Goal: Task Accomplishment & Management: Manage account settings

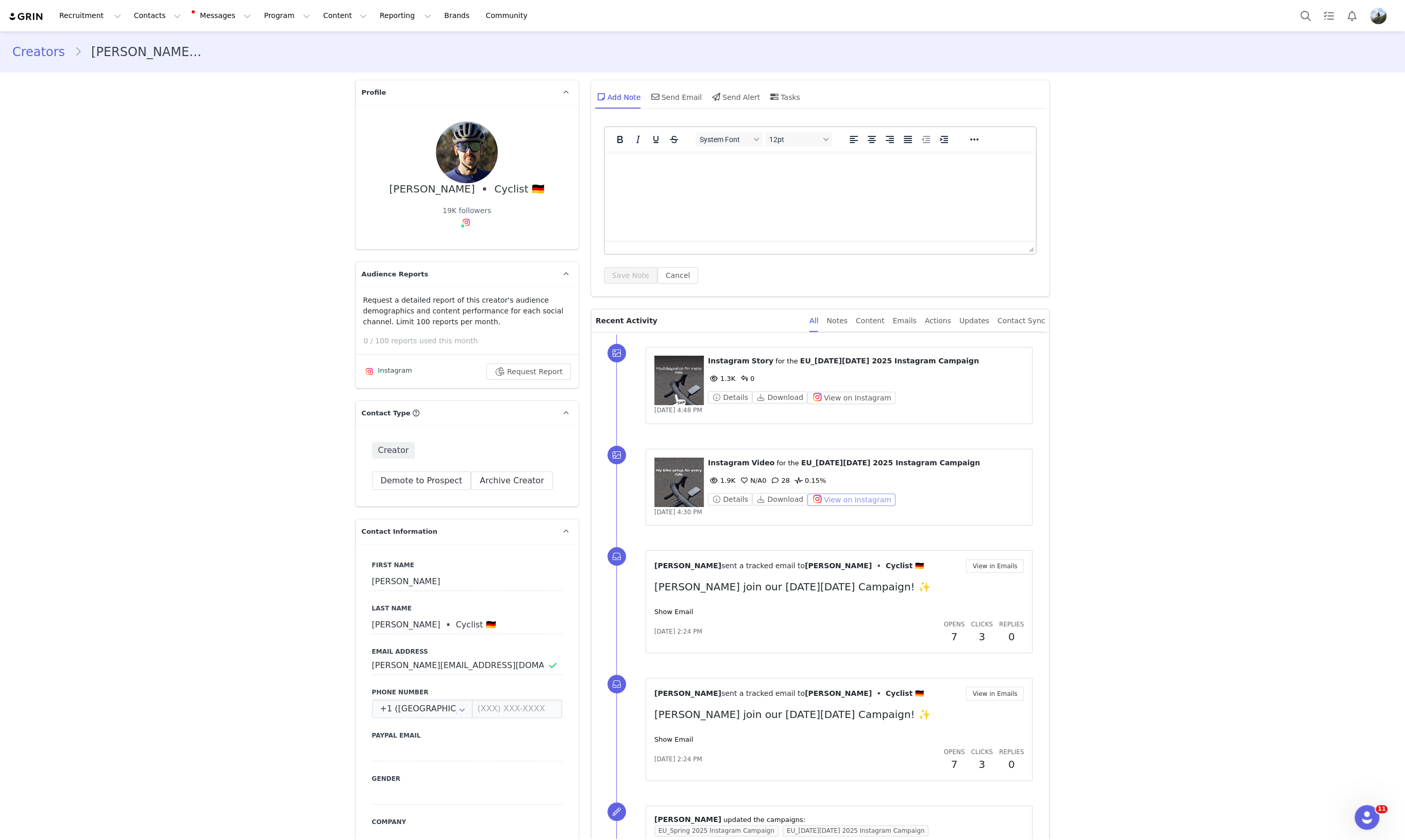
click at [841, 498] on button "View on Instagram" at bounding box center [851, 500] width 88 height 13
click at [770, 501] on button "Download" at bounding box center [780, 500] width 56 height 13
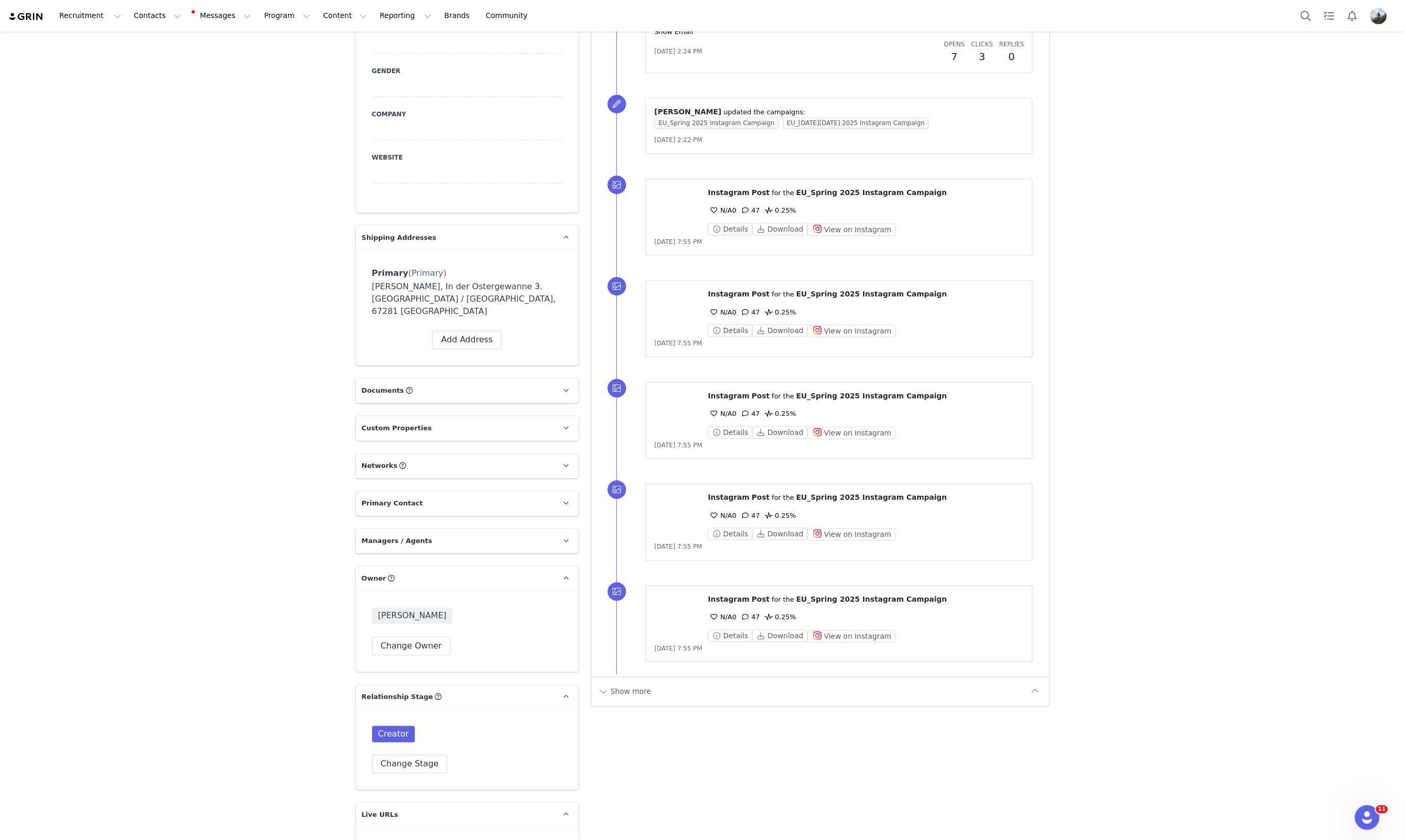
scroll to position [321, 0]
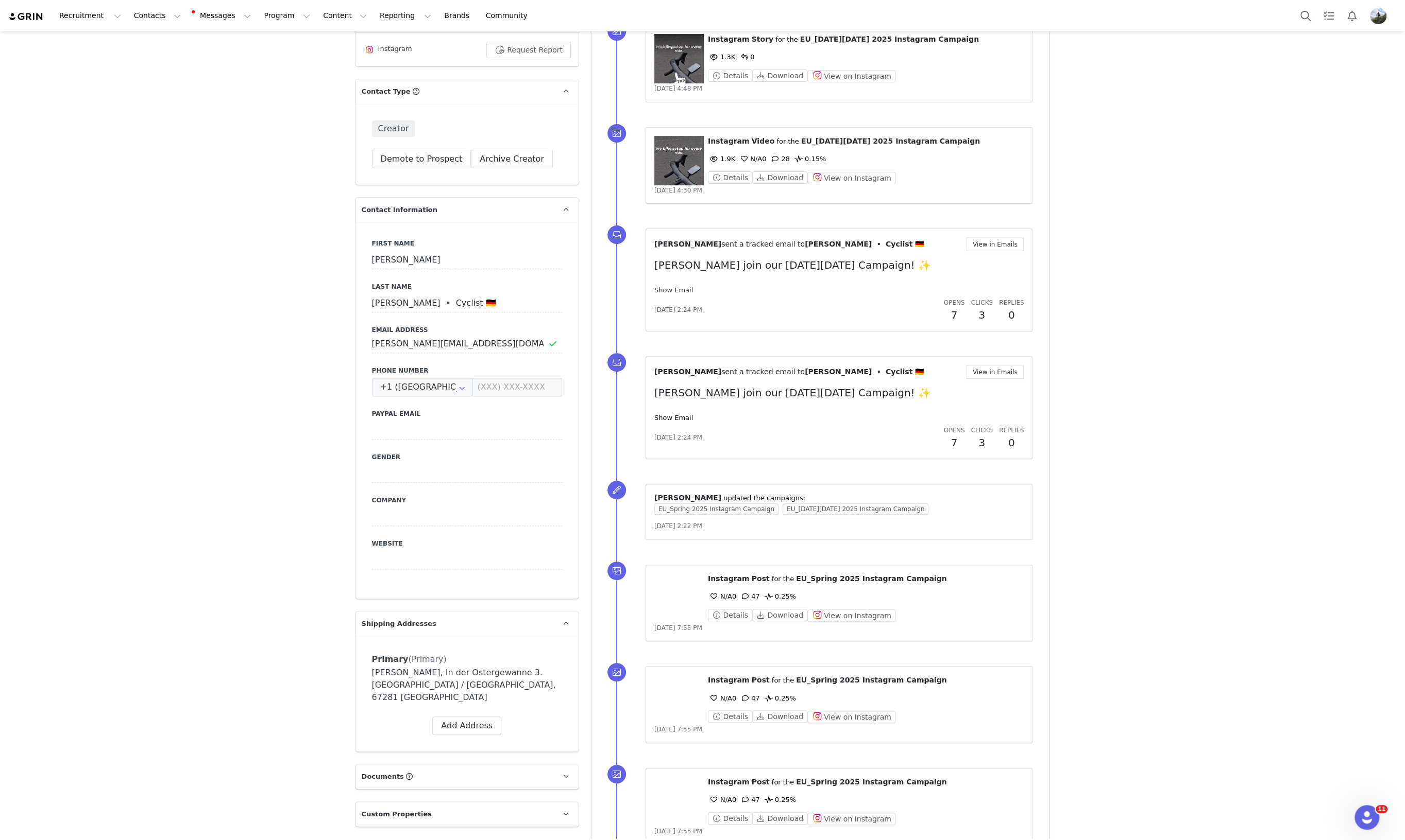
click at [659, 294] on link "Show Email" at bounding box center [673, 290] width 39 height 8
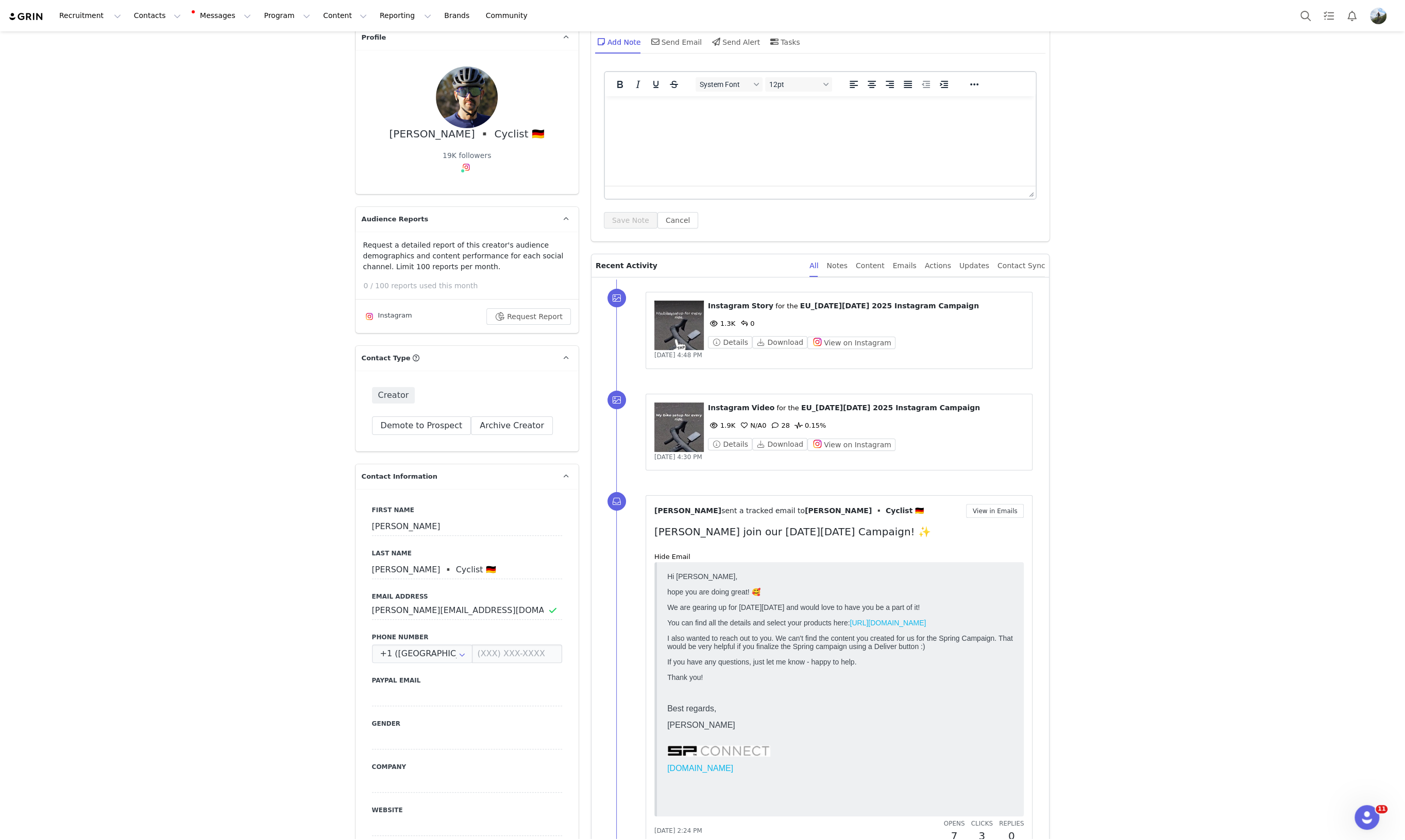
scroll to position [0, 0]
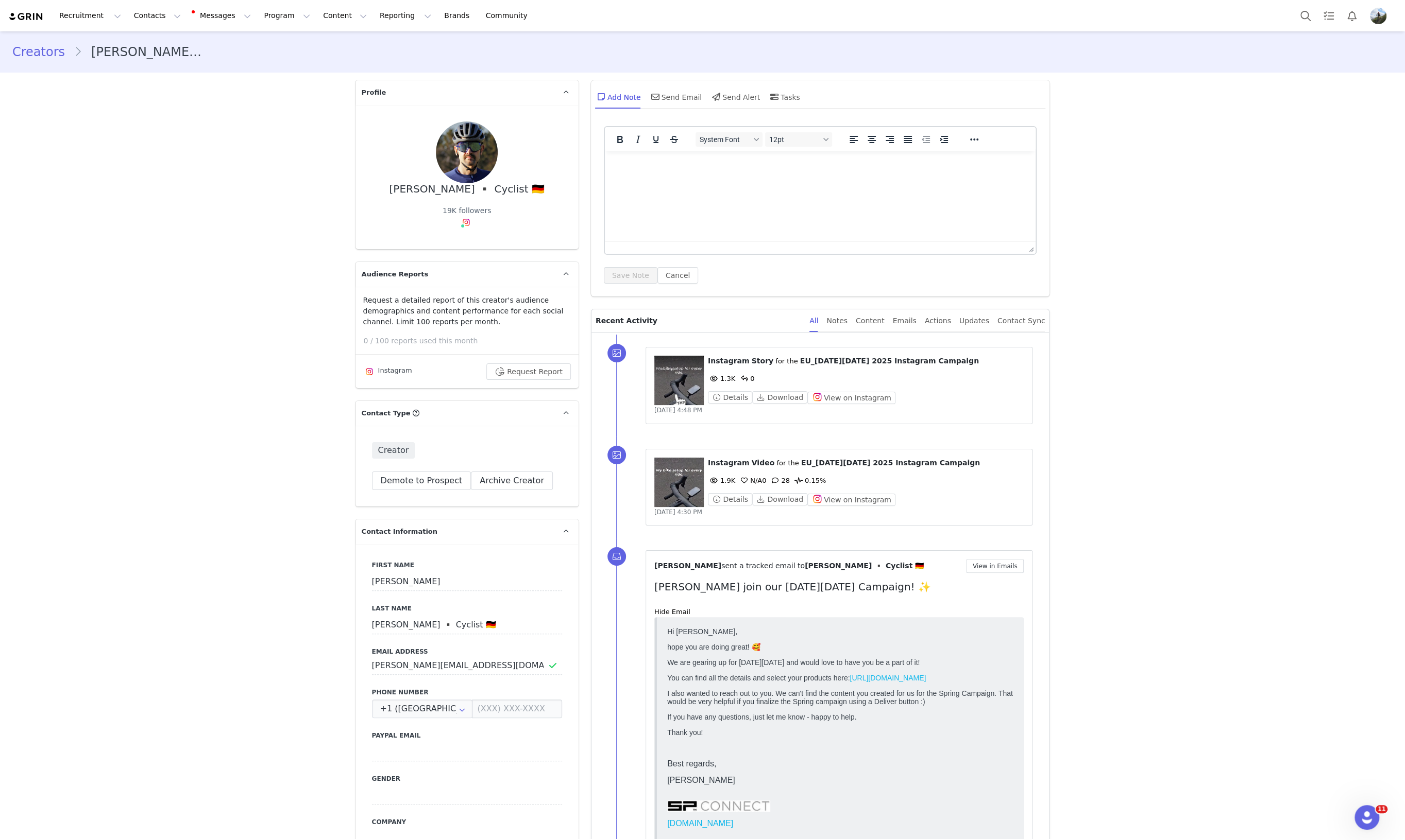
click at [677, 476] on figure at bounding box center [678, 482] width 49 height 49
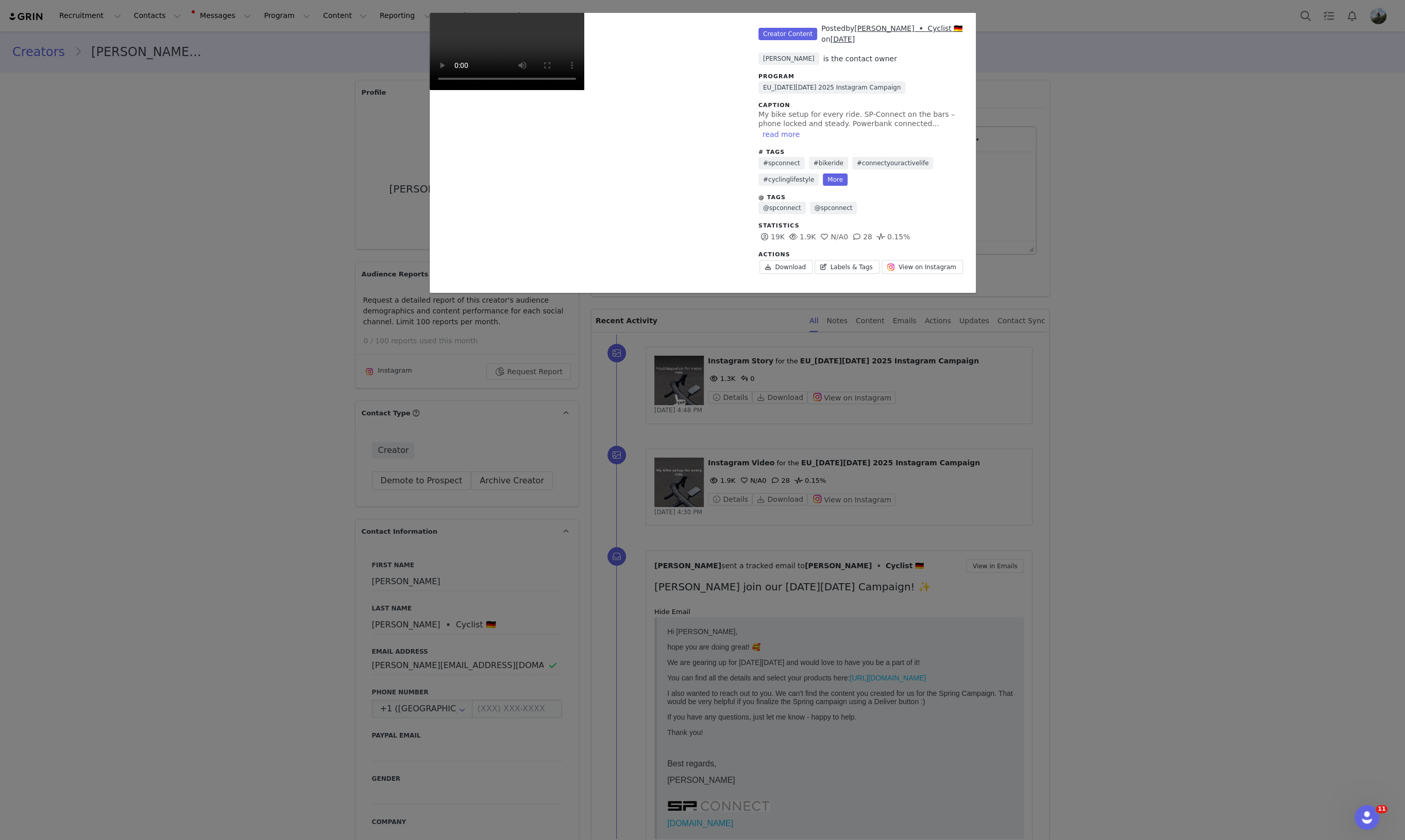
click at [1096, 501] on div "Unlabeled Creator Content Posted by Timo Stumpf ▪️ Cyclist 🇩🇪 on Sep 30, 2025 T…" at bounding box center [702, 420] width 1405 height 840
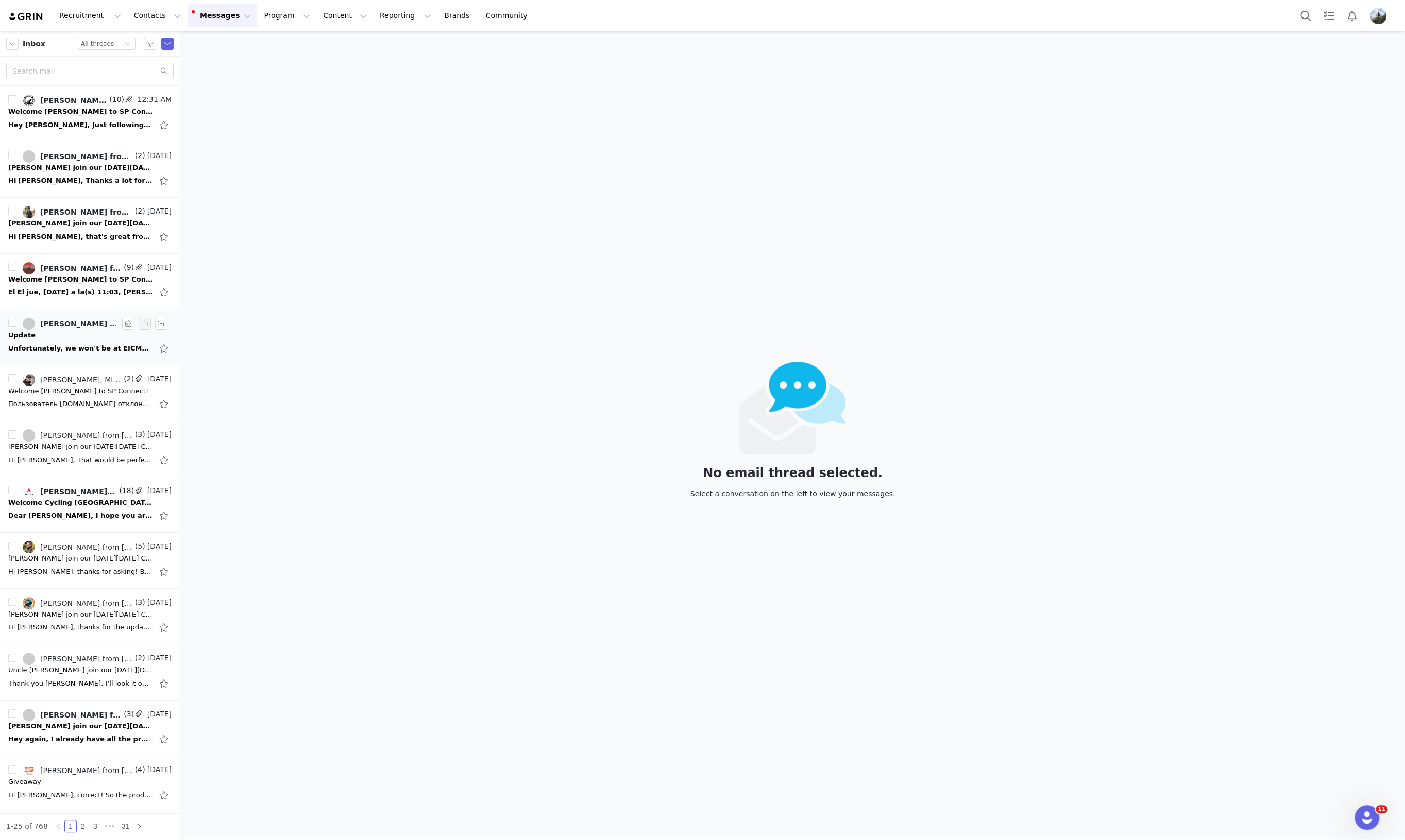
click at [45, 350] on div "Unfortunately, we won't be at EICMA this year. In a few days, [PERSON_NAME] and…" at bounding box center [80, 347] width 144 height 10
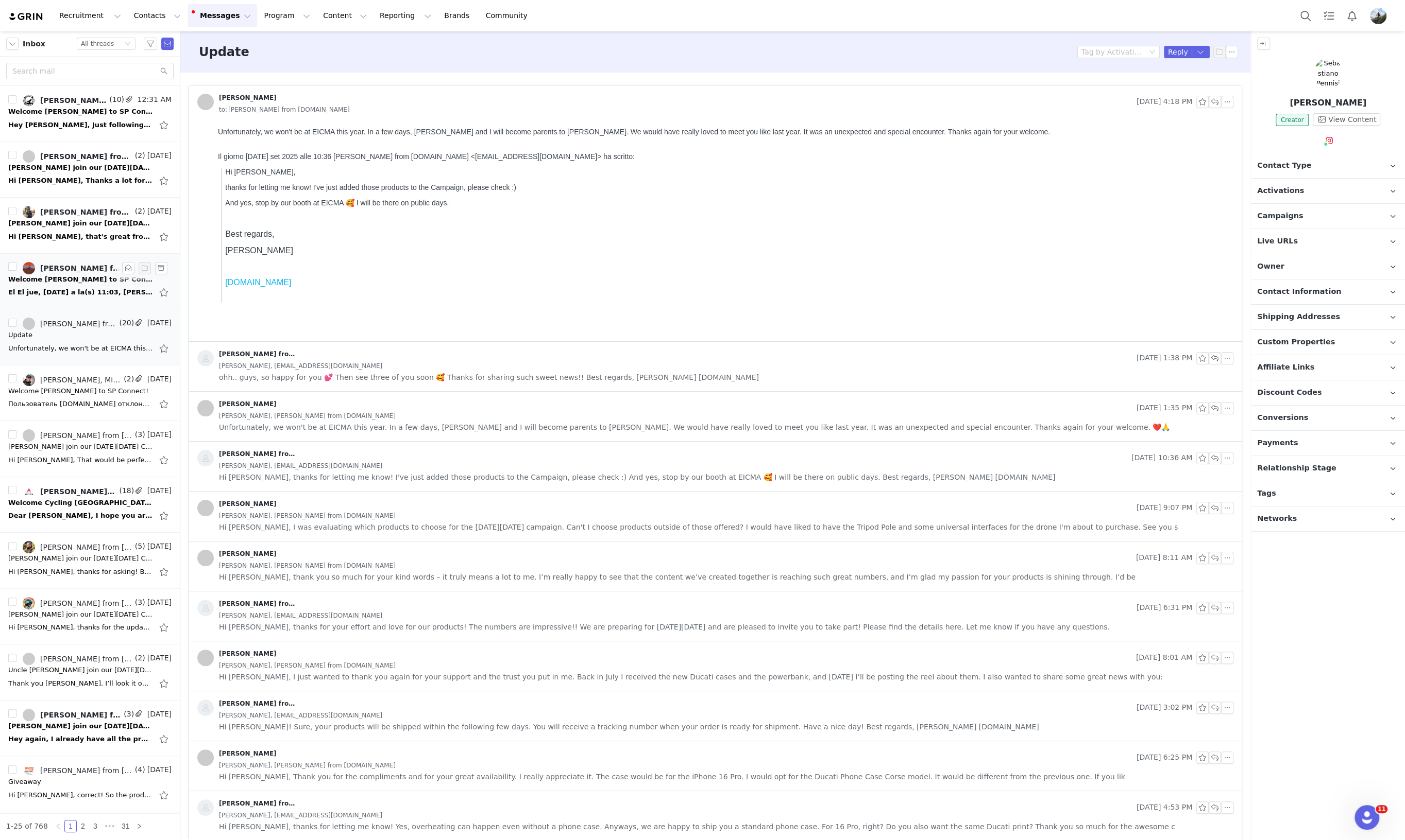
drag, startPoint x: 66, startPoint y: 285, endPoint x: 66, endPoint y: 300, distance: 15.0
click at [66, 285] on div "El El jue, 25 sept 2025 a la(s) 11:03, Tania from sp-connect.com <creators@sp-u…" at bounding box center [90, 292] width 163 height 16
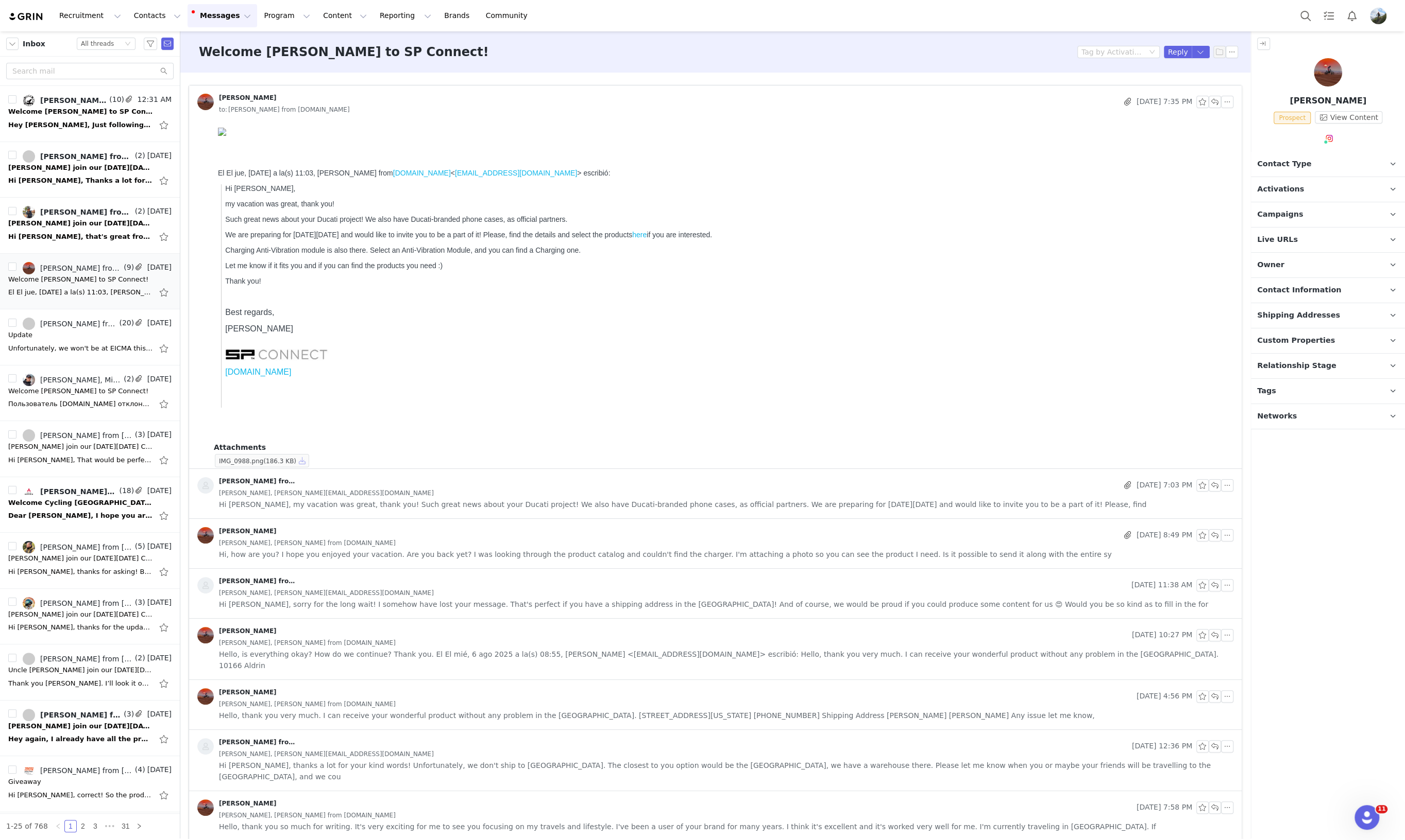
click at [297, 462] on button "button" at bounding box center [303, 461] width 13 height 13
click at [1293, 211] on span "Campaigns" at bounding box center [1280, 214] width 46 height 12
click at [1306, 242] on span "US_Black Friday 2025 Instagram Campaign" at bounding box center [1319, 244] width 108 height 13
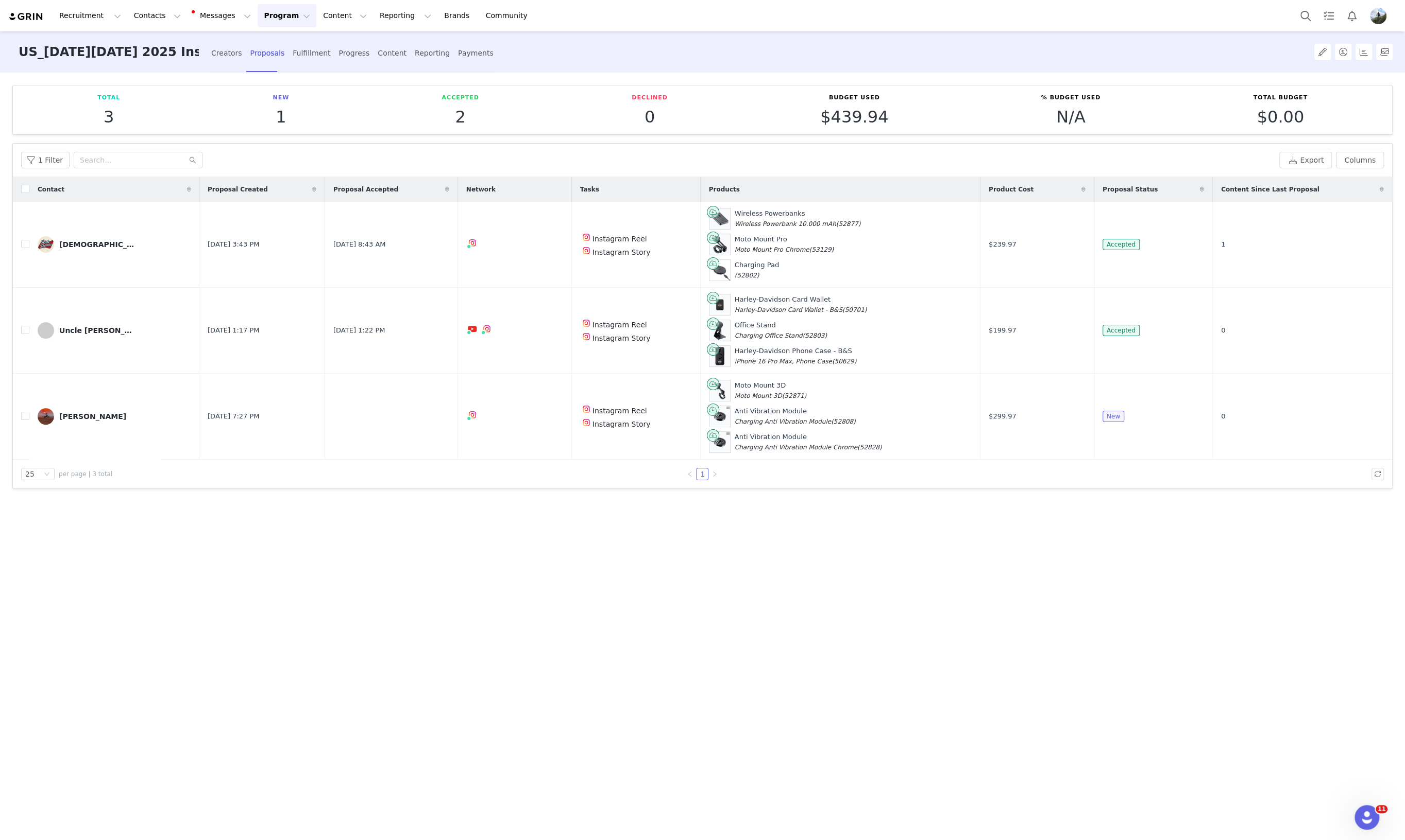
drag, startPoint x: 74, startPoint y: 410, endPoint x: 80, endPoint y: 407, distance: 6.7
click at [74, 412] on div "Matias Hardy" at bounding box center [92, 416] width 67 height 8
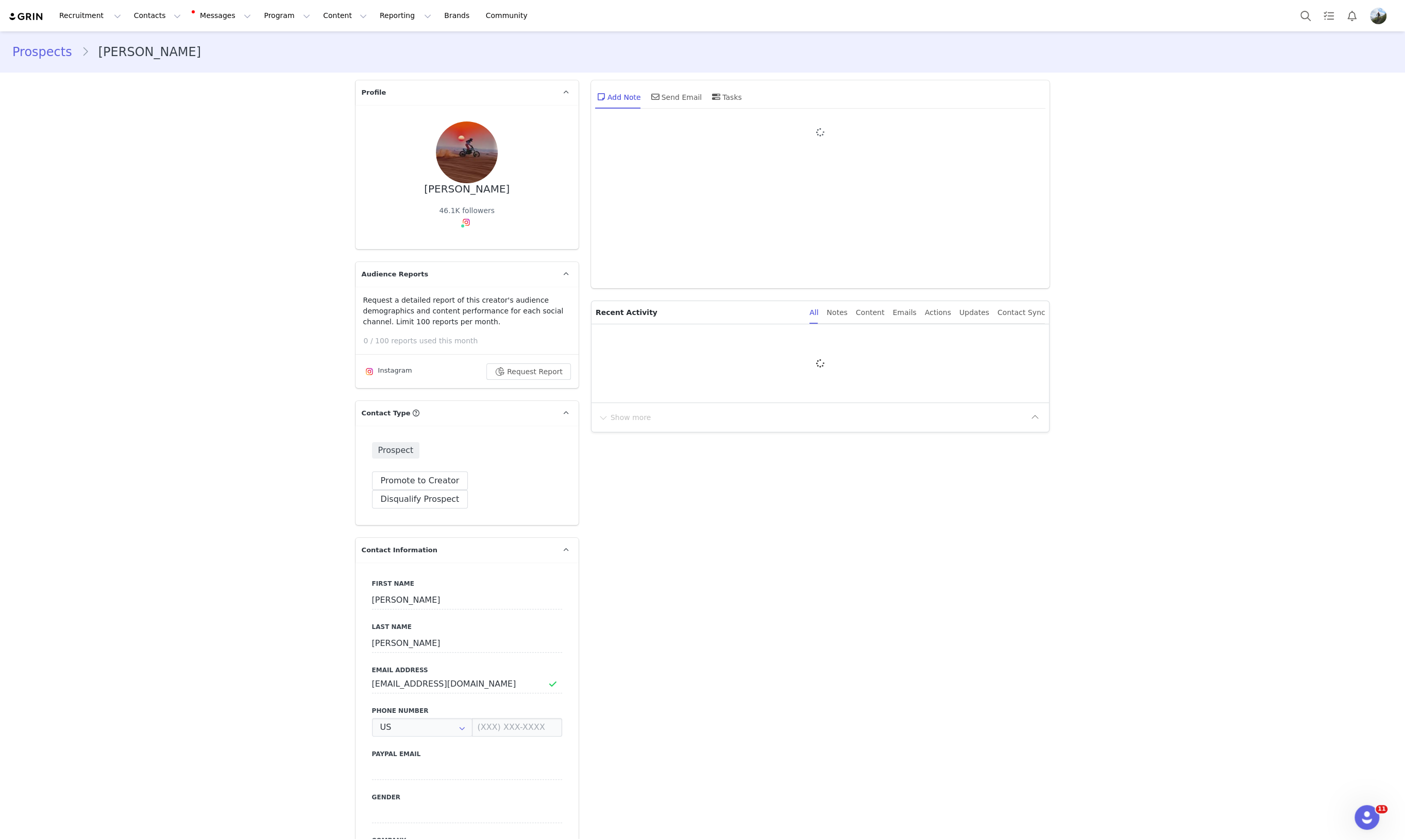
type input "+1 ([GEOGRAPHIC_DATA])"
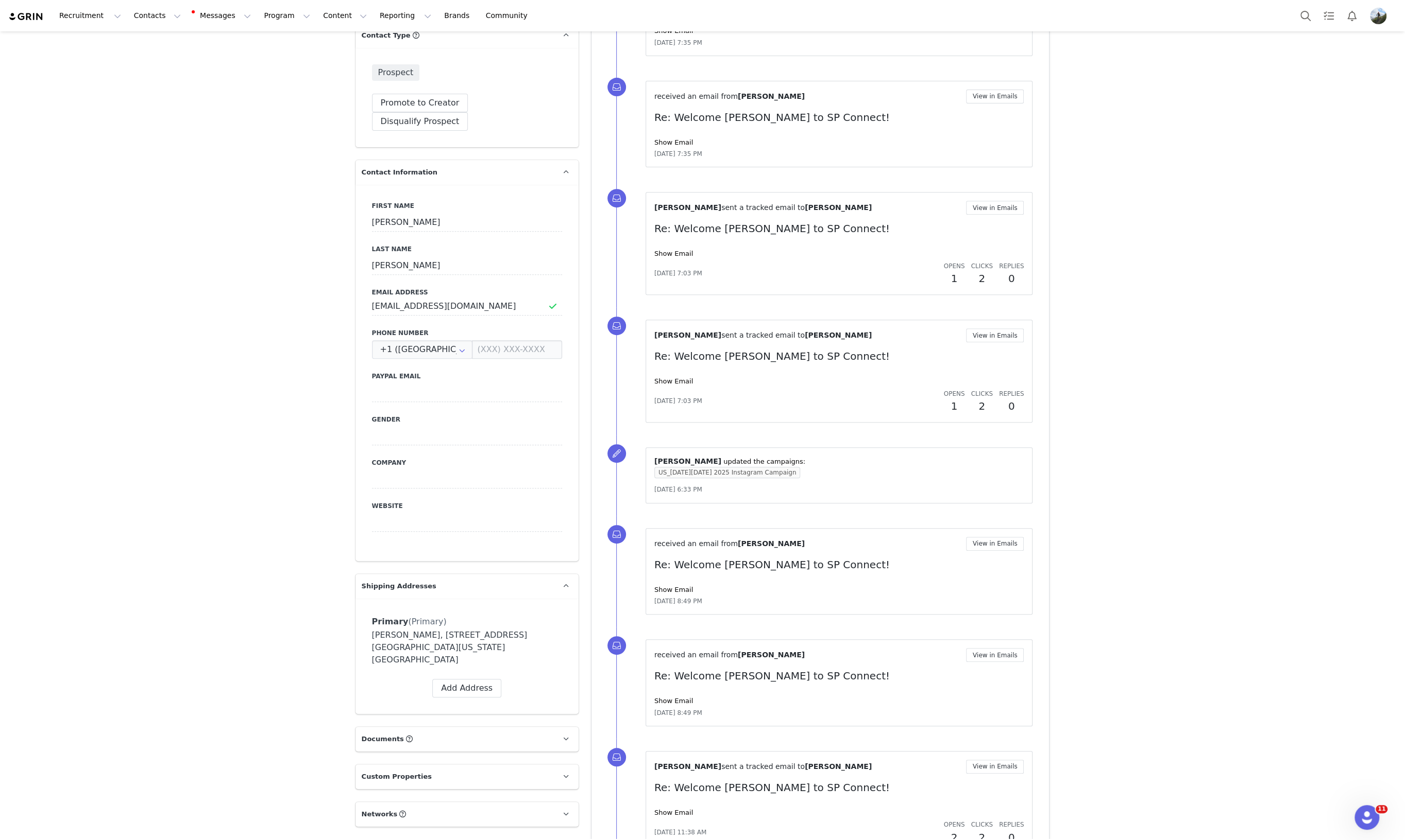
scroll to position [150, 0]
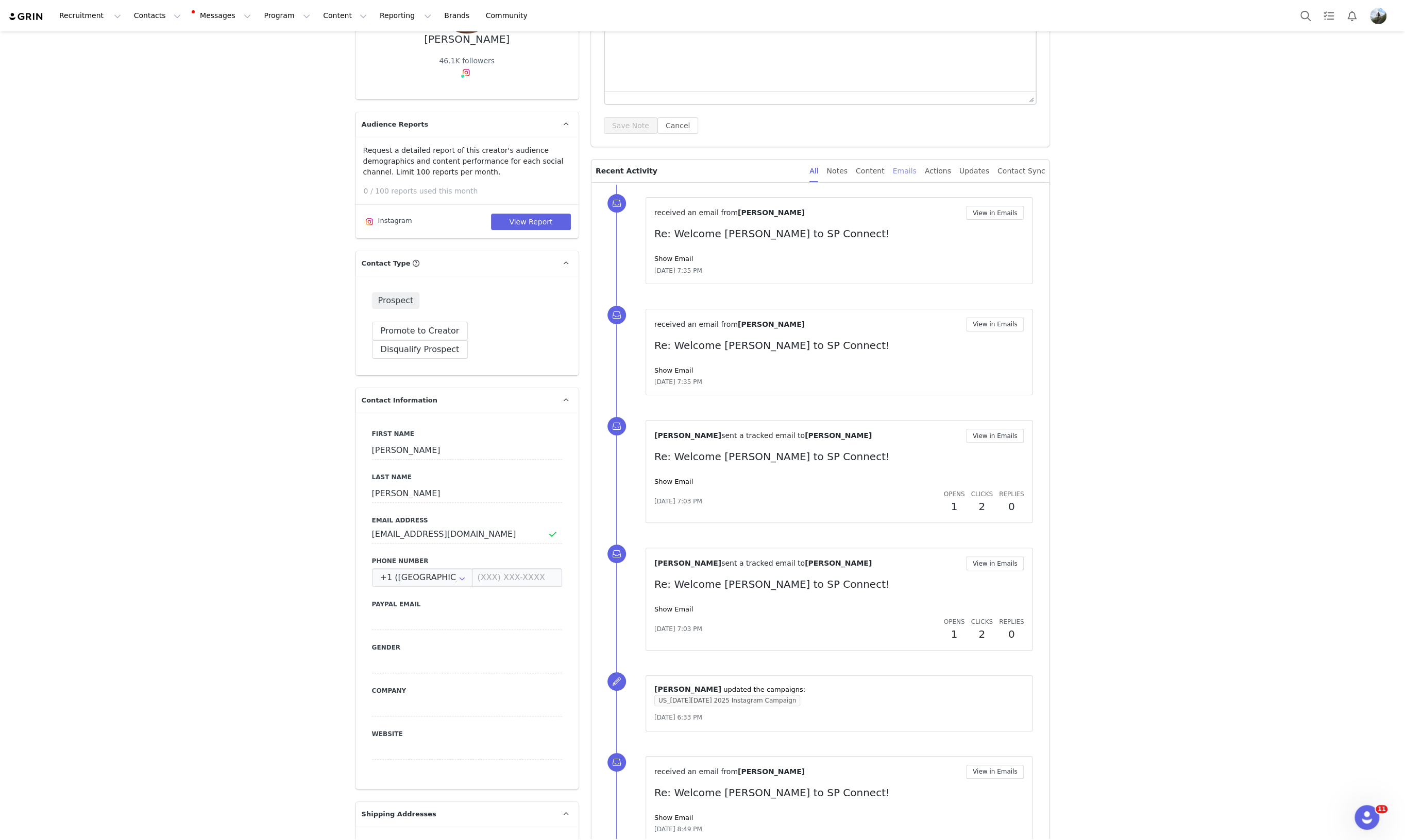
click at [915, 173] on div "Emails" at bounding box center [904, 171] width 23 height 23
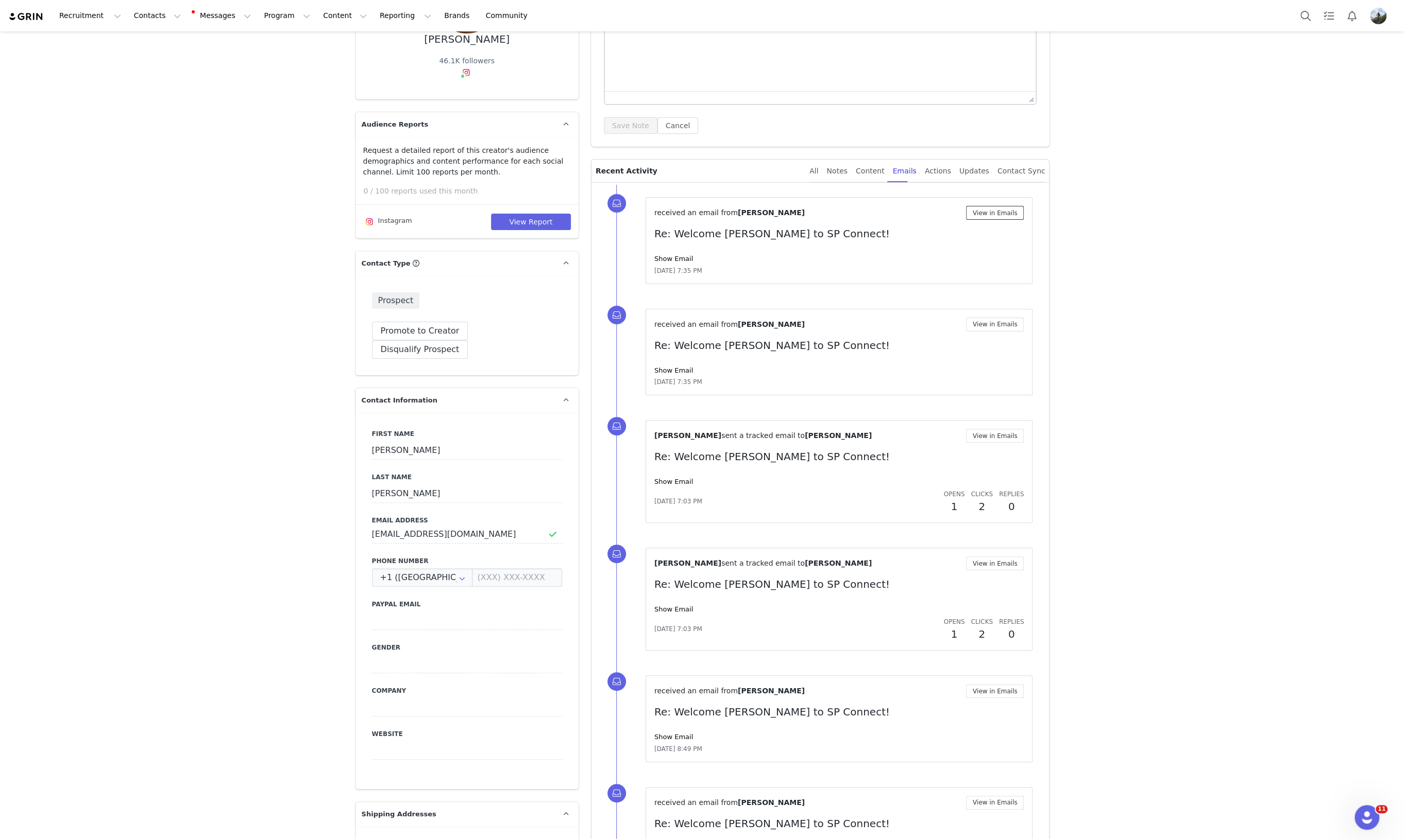
click at [997, 212] on button "View in Emails" at bounding box center [995, 213] width 58 height 14
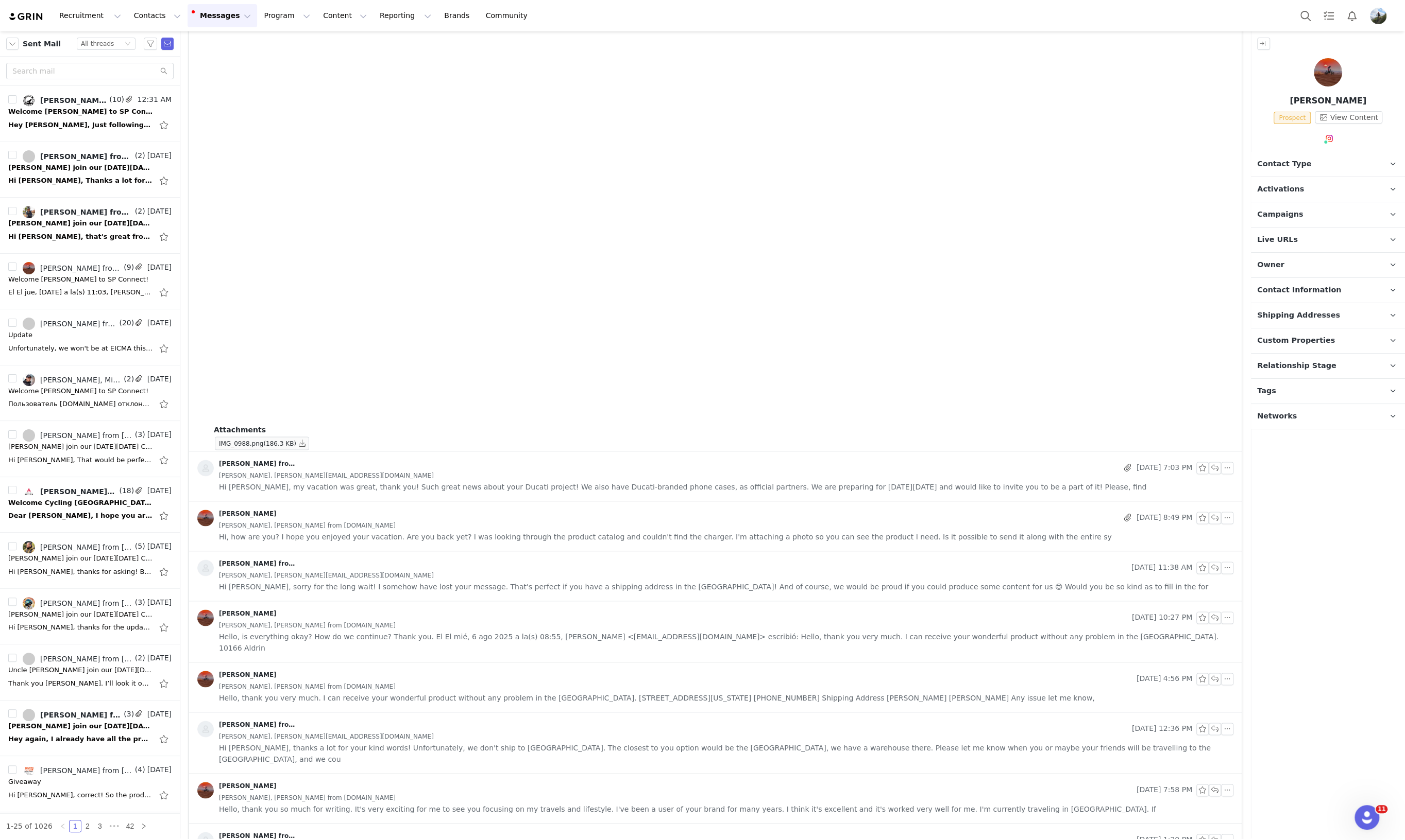
scroll to position [1282, 0]
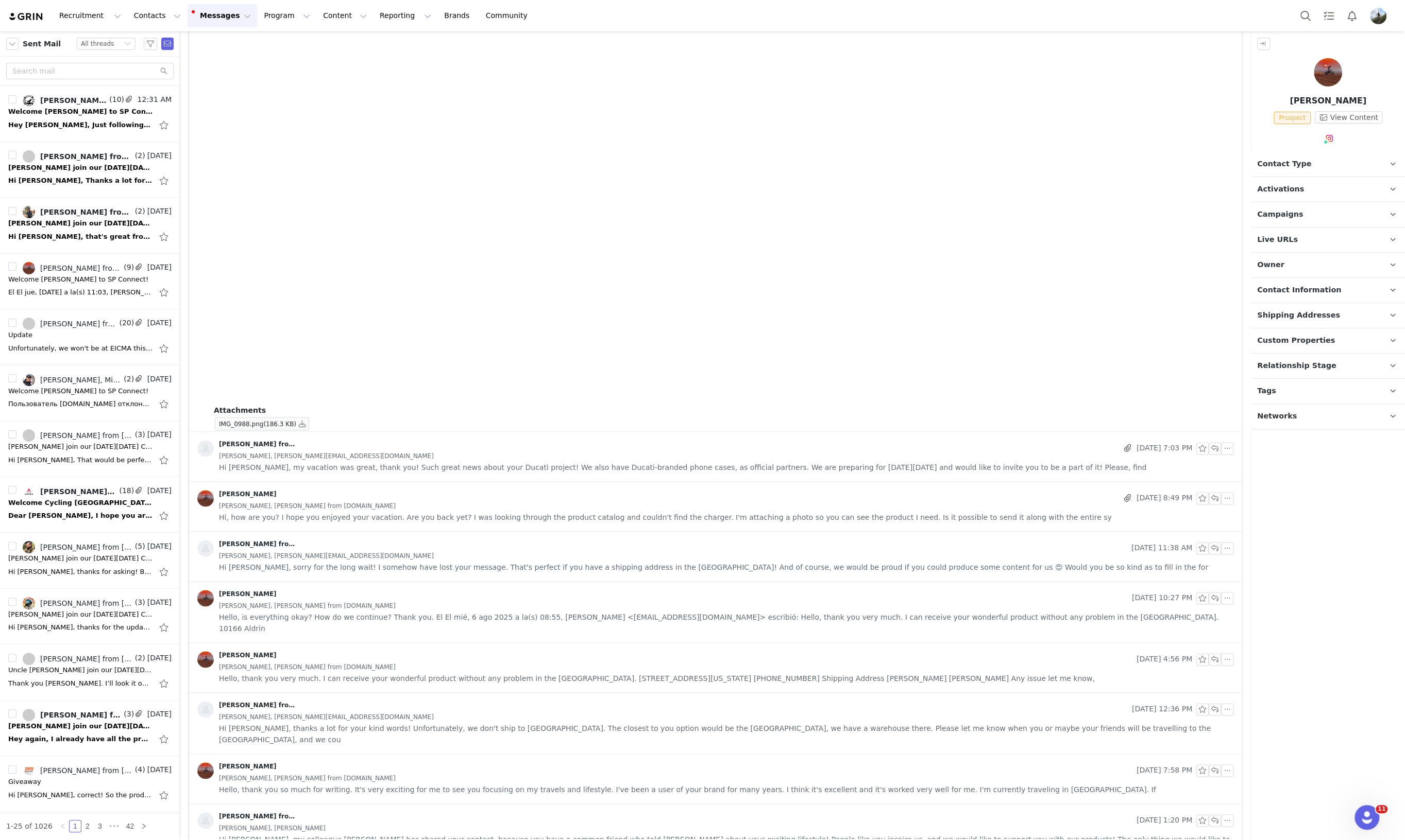
click at [409, 455] on div "Matias Hardy, matiashardy@gmail.com" at bounding box center [726, 456] width 1014 height 12
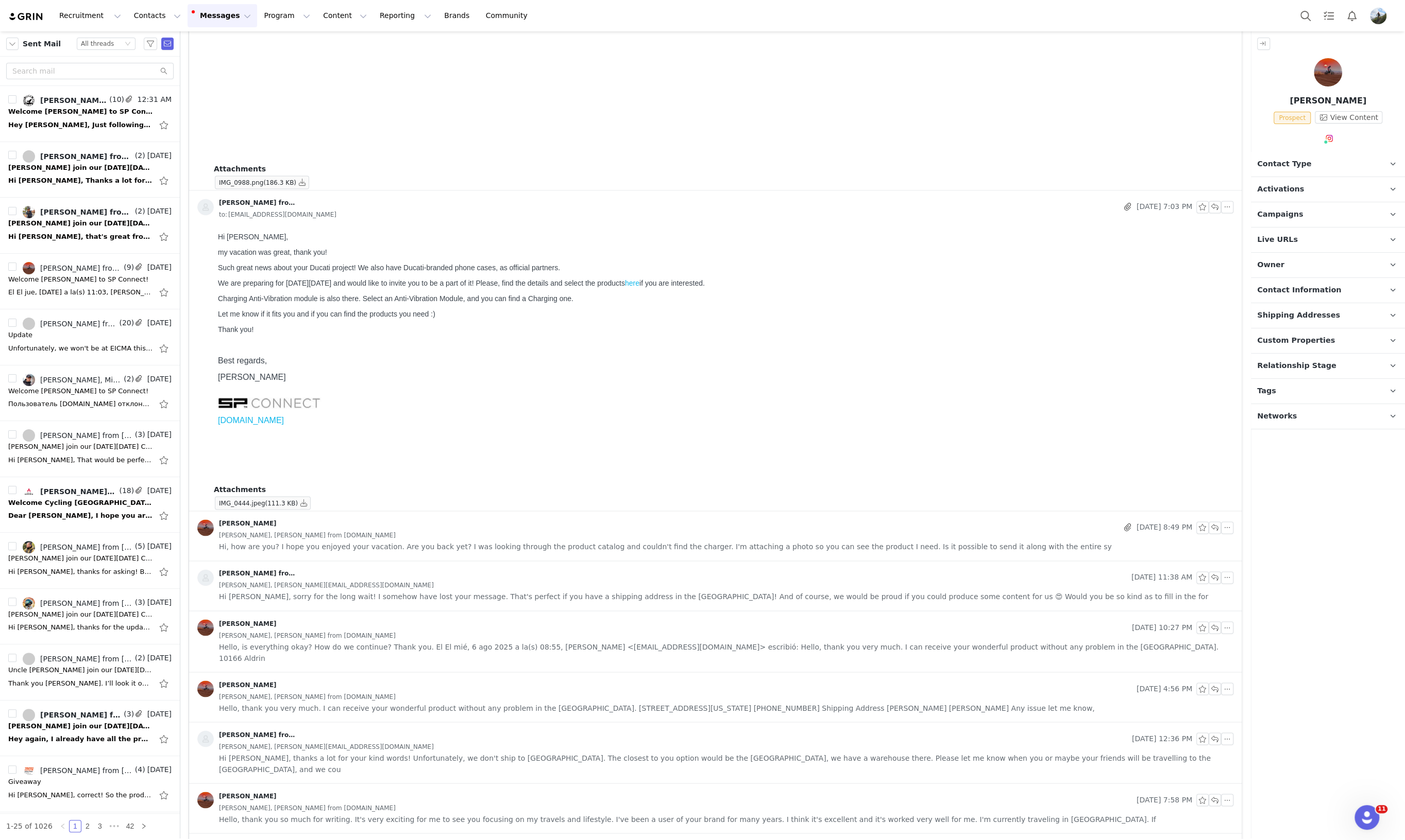
scroll to position [1554, 0]
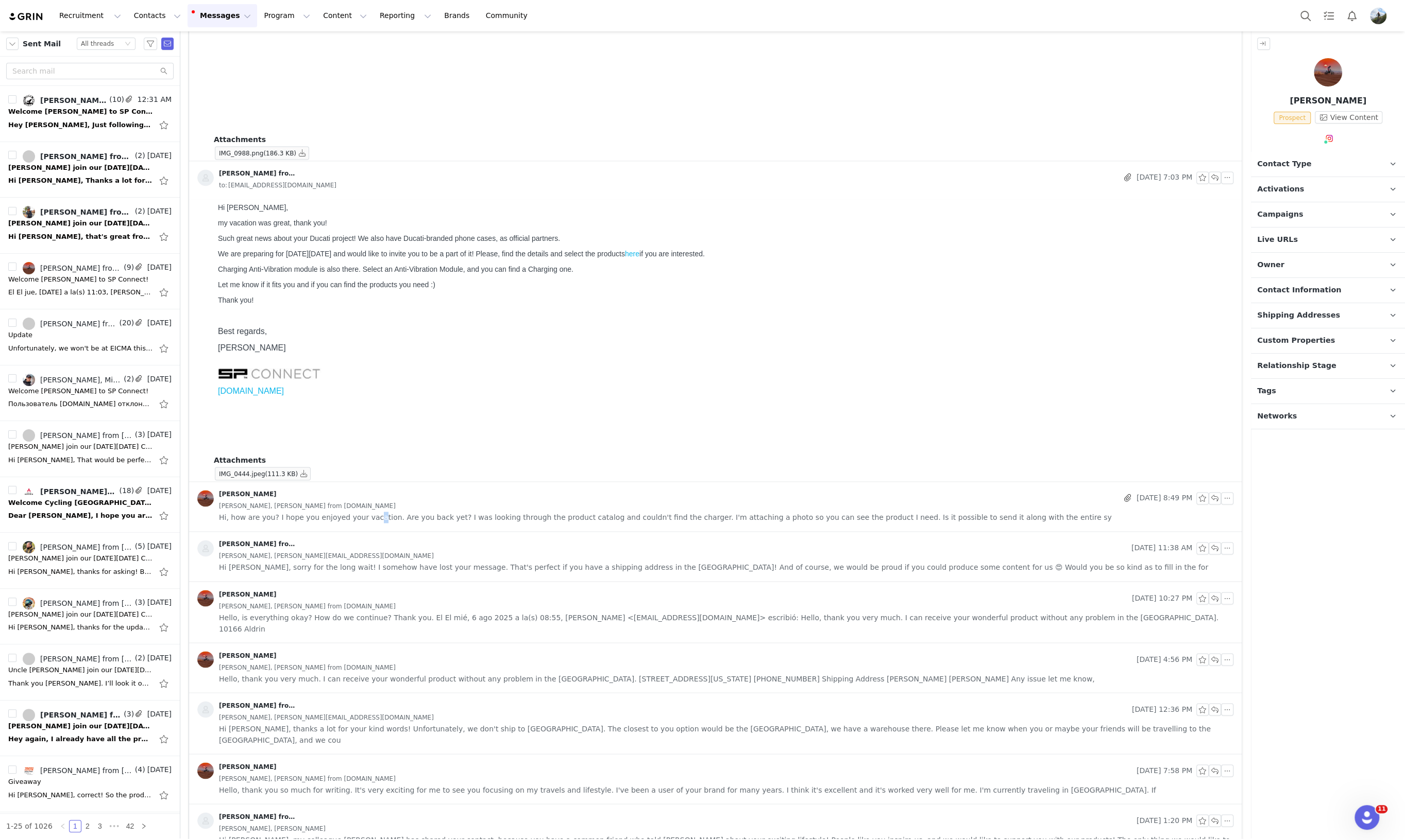
click at [366, 513] on span "Hi, how are you? I hope you enjoyed your vacation. Are you back yet? I was look…" at bounding box center [665, 517] width 892 height 12
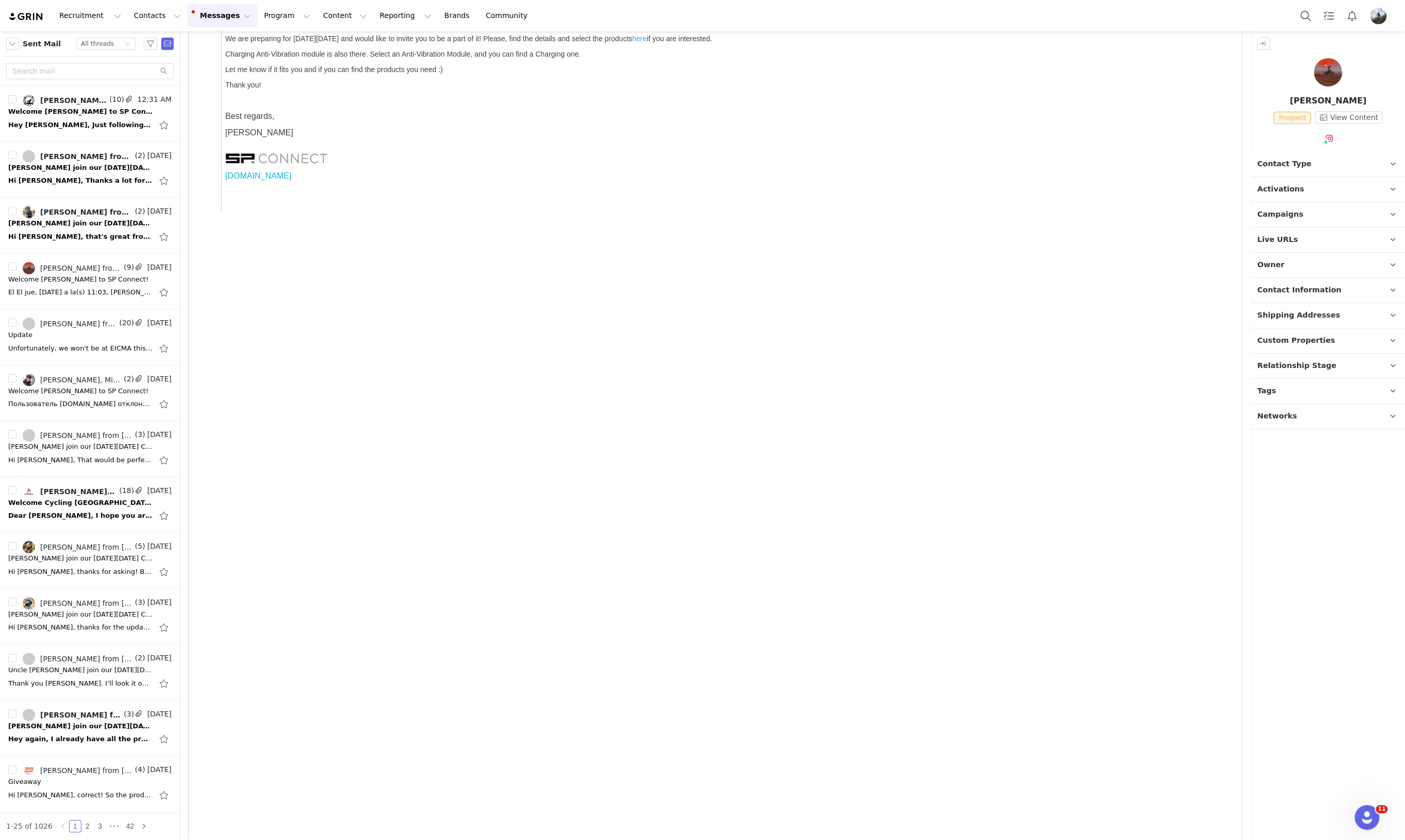
scroll to position [37, 0]
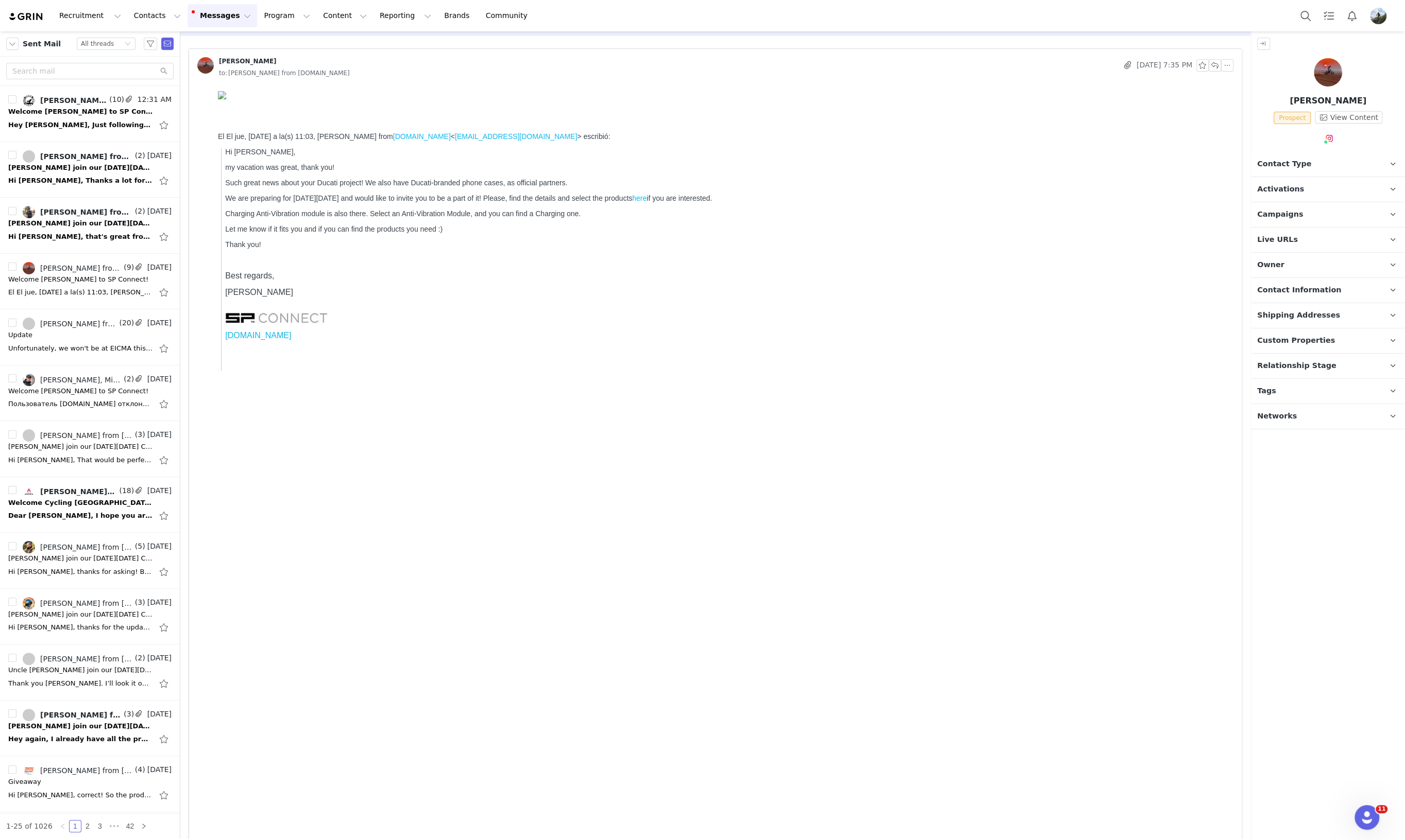
click at [1311, 209] on p "Campaigns Any campaigns associated with a contact will be available to them via…" at bounding box center [1315, 215] width 129 height 25
click at [1344, 243] on span "US_Black Friday 2025 Instagram Campaign" at bounding box center [1319, 244] width 108 height 13
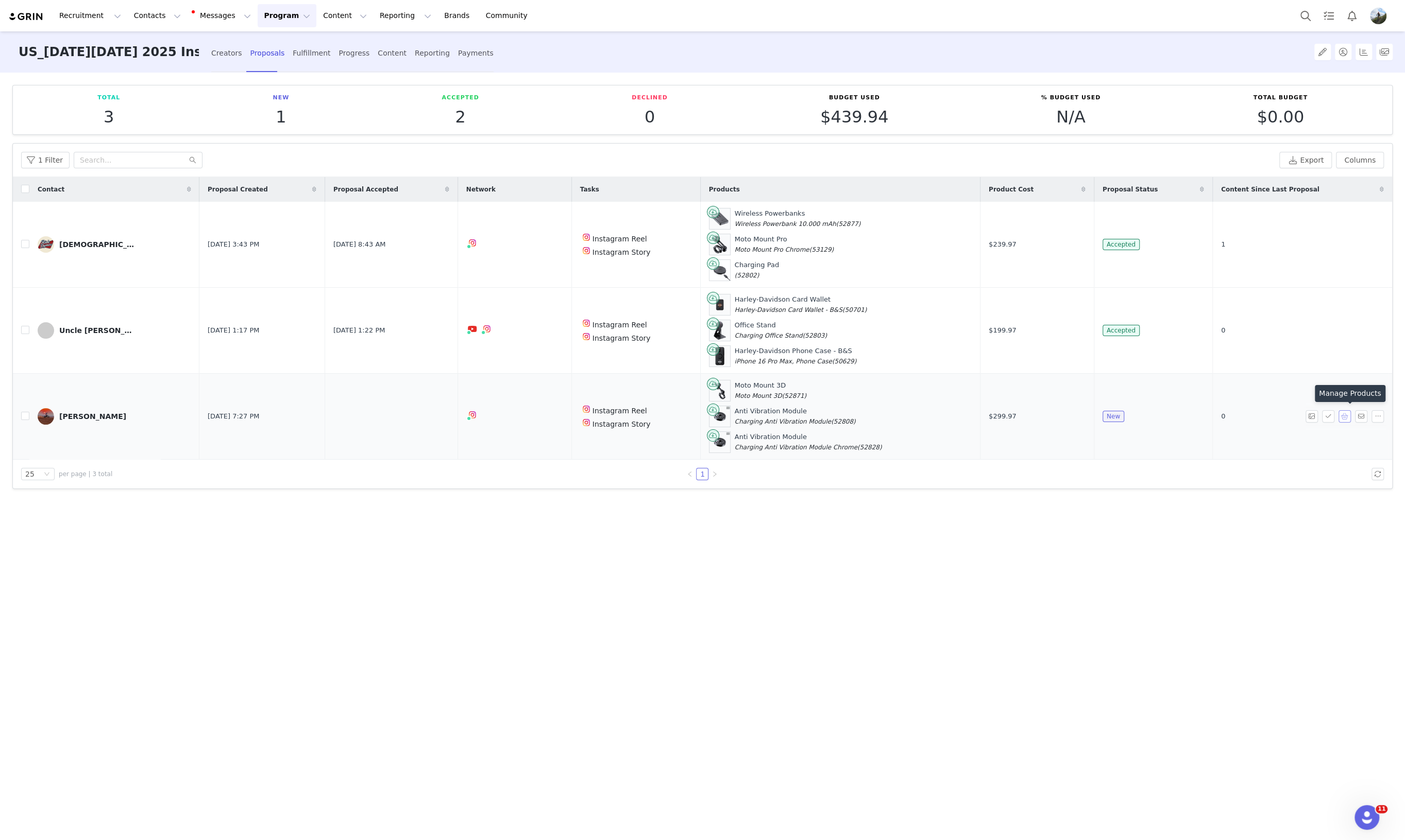
click at [1345, 416] on button "button" at bounding box center [1344, 416] width 13 height 13
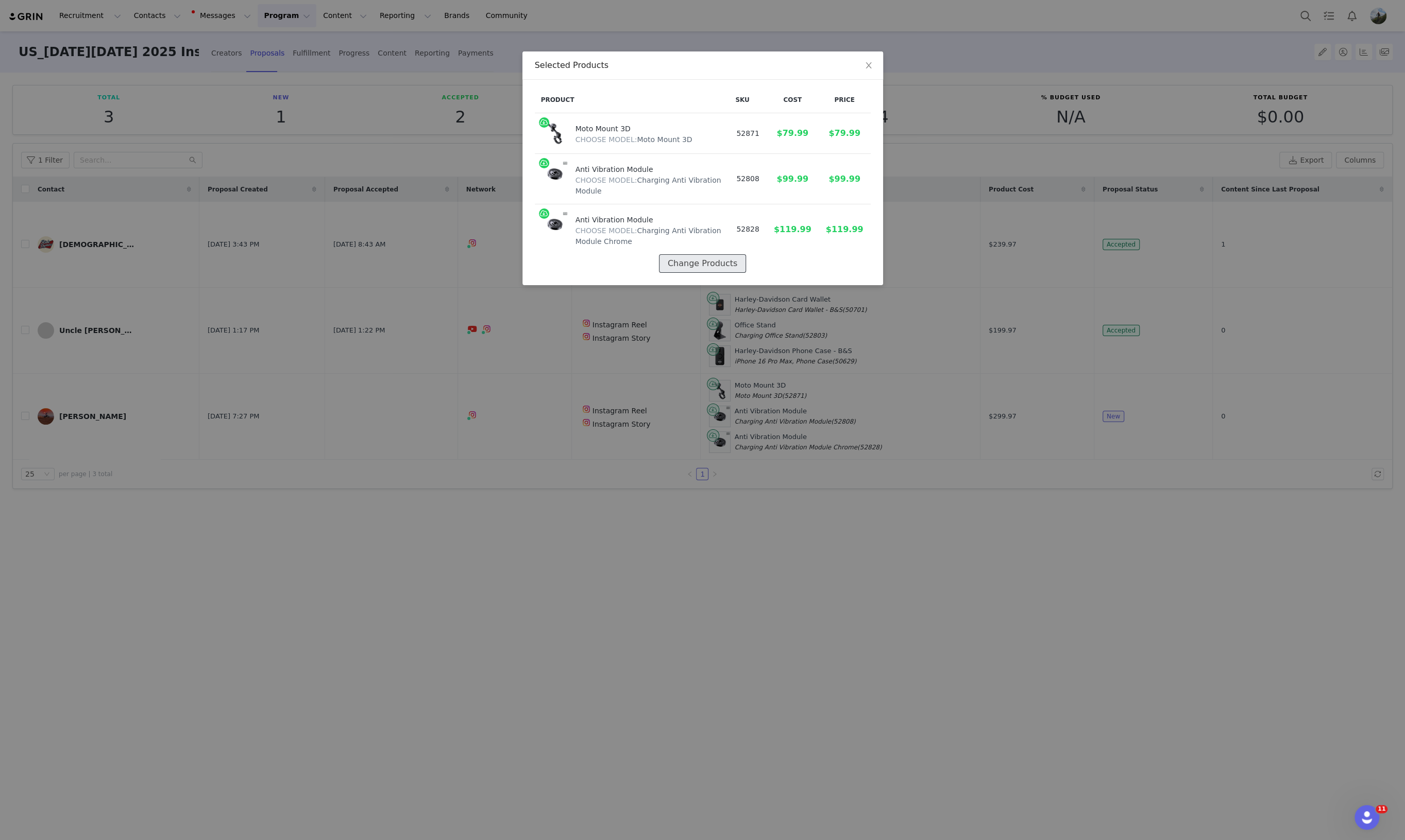
click at [726, 254] on button "Change Products" at bounding box center [702, 263] width 87 height 19
select select "24253615"
select select "24938808"
select select "24938809"
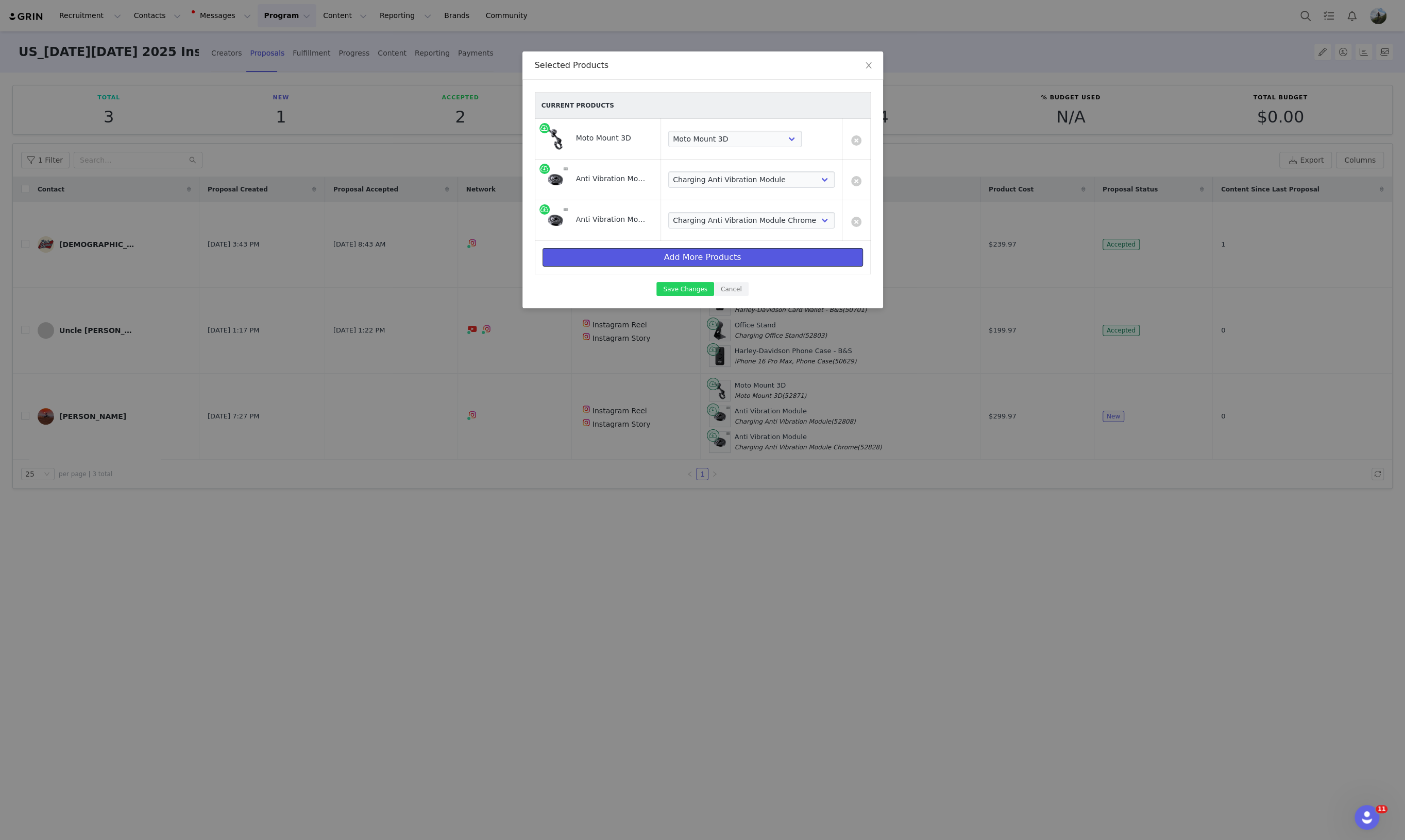
click at [692, 259] on button "Add More Products" at bounding box center [702, 257] width 321 height 19
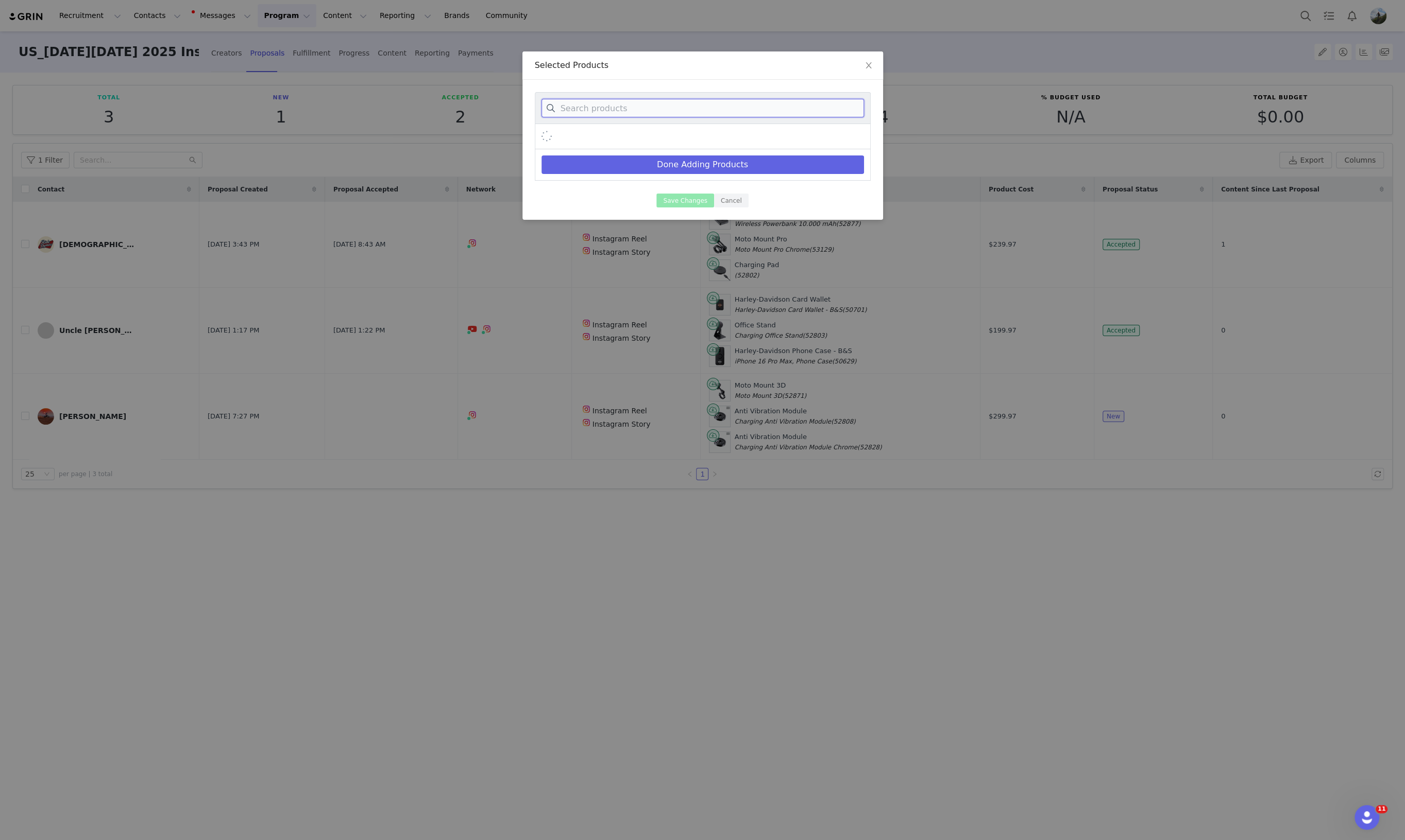
drag, startPoint x: 646, startPoint y: 110, endPoint x: 639, endPoint y: 101, distance: 11.4
click at [646, 109] on input at bounding box center [702, 107] width 323 height 19
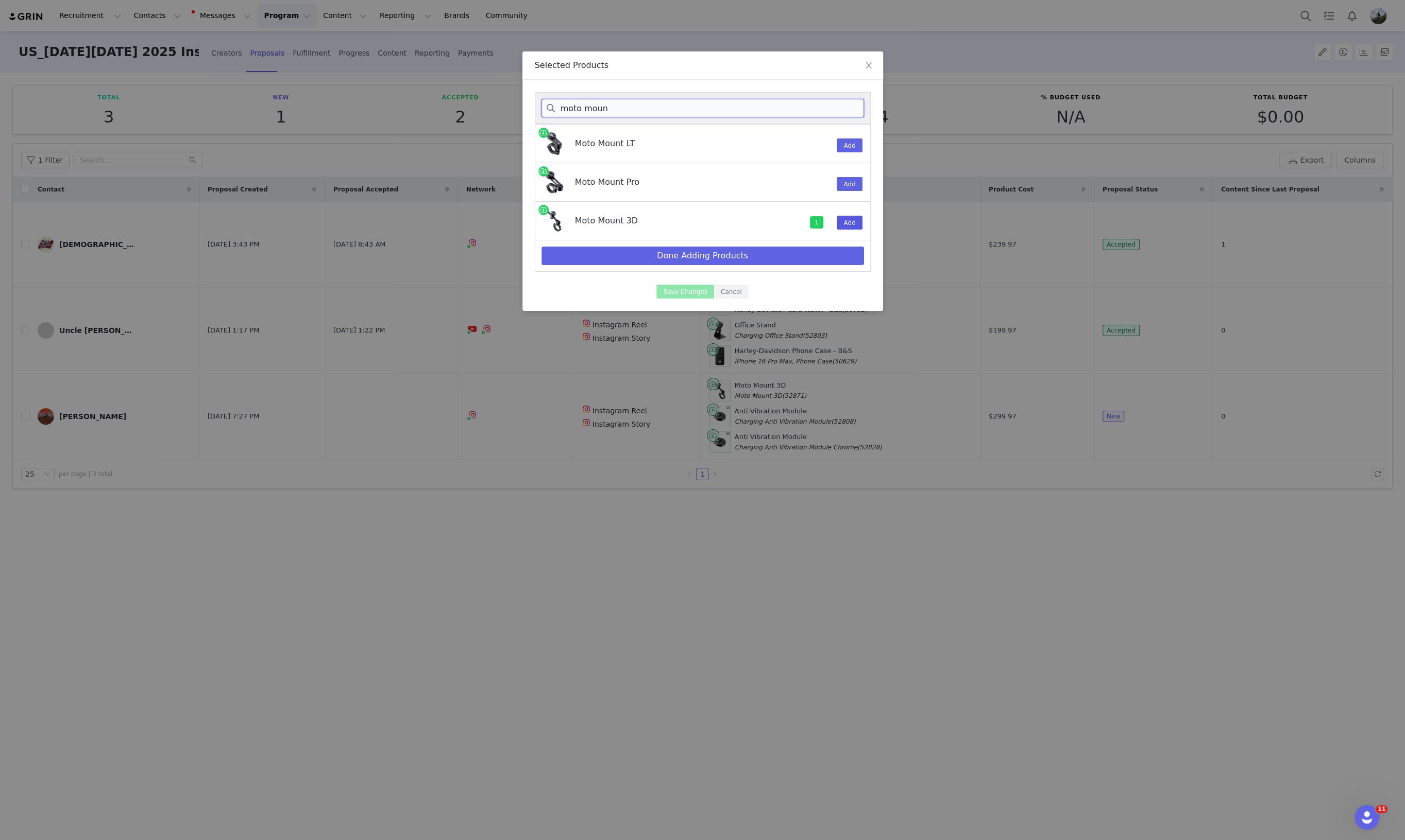
type input "moto moun"
click at [851, 224] on button "Add" at bounding box center [849, 223] width 25 height 14
click at [762, 256] on button "Done Adding Products" at bounding box center [702, 255] width 323 height 19
select select "24253615"
select select "24938808"
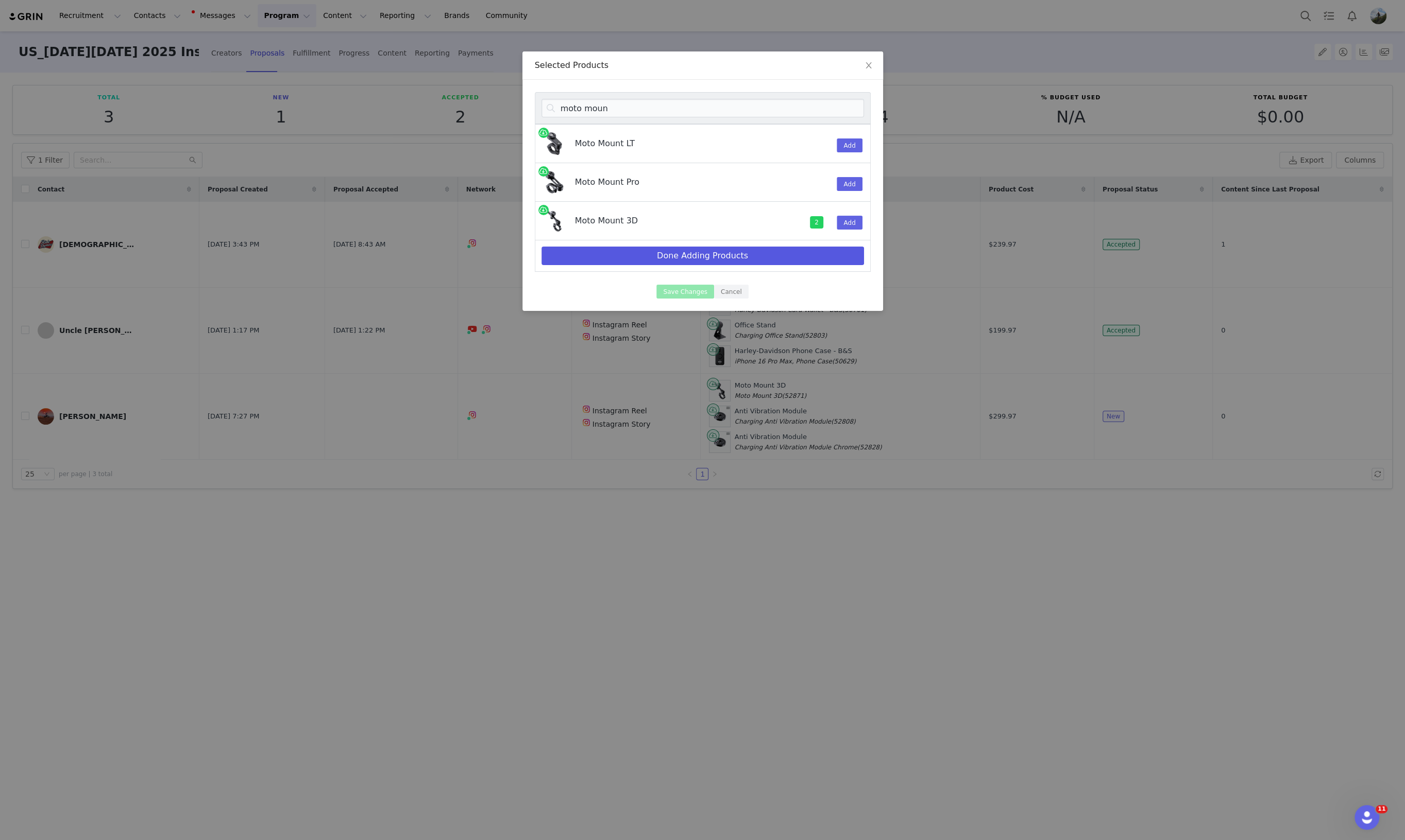
select select "24938809"
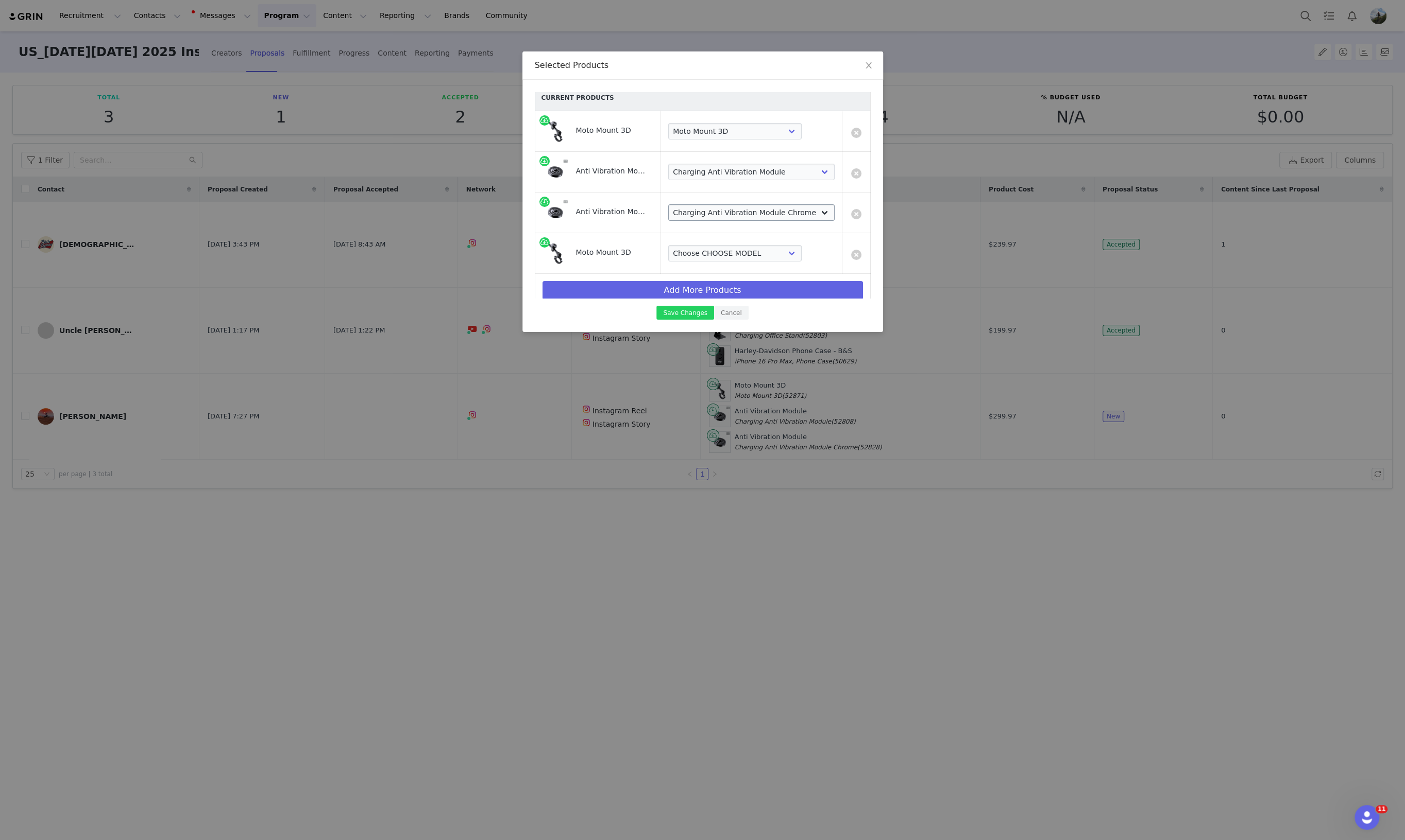
scroll to position [16, 0]
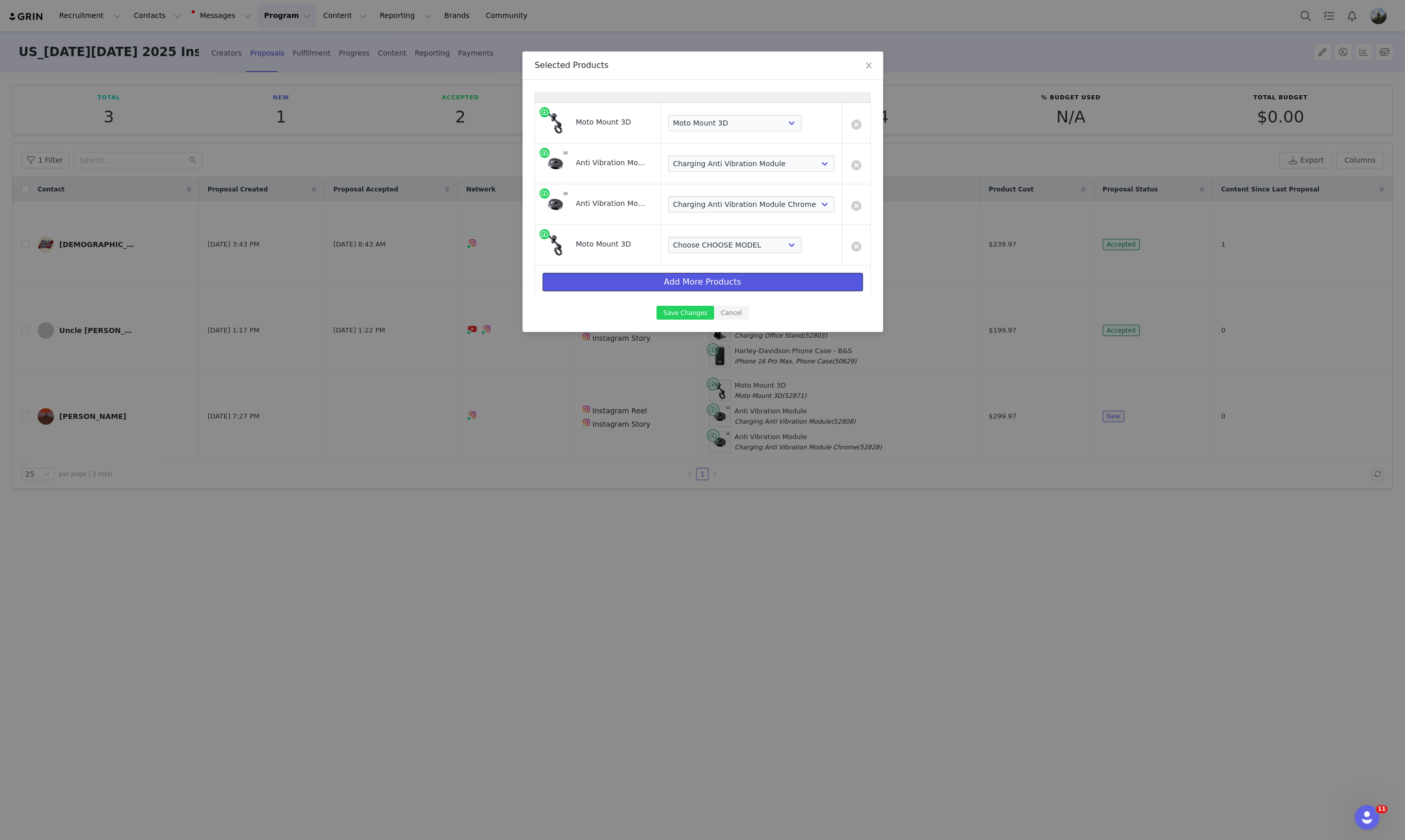
click at [707, 281] on button "Add More Products" at bounding box center [702, 282] width 321 height 19
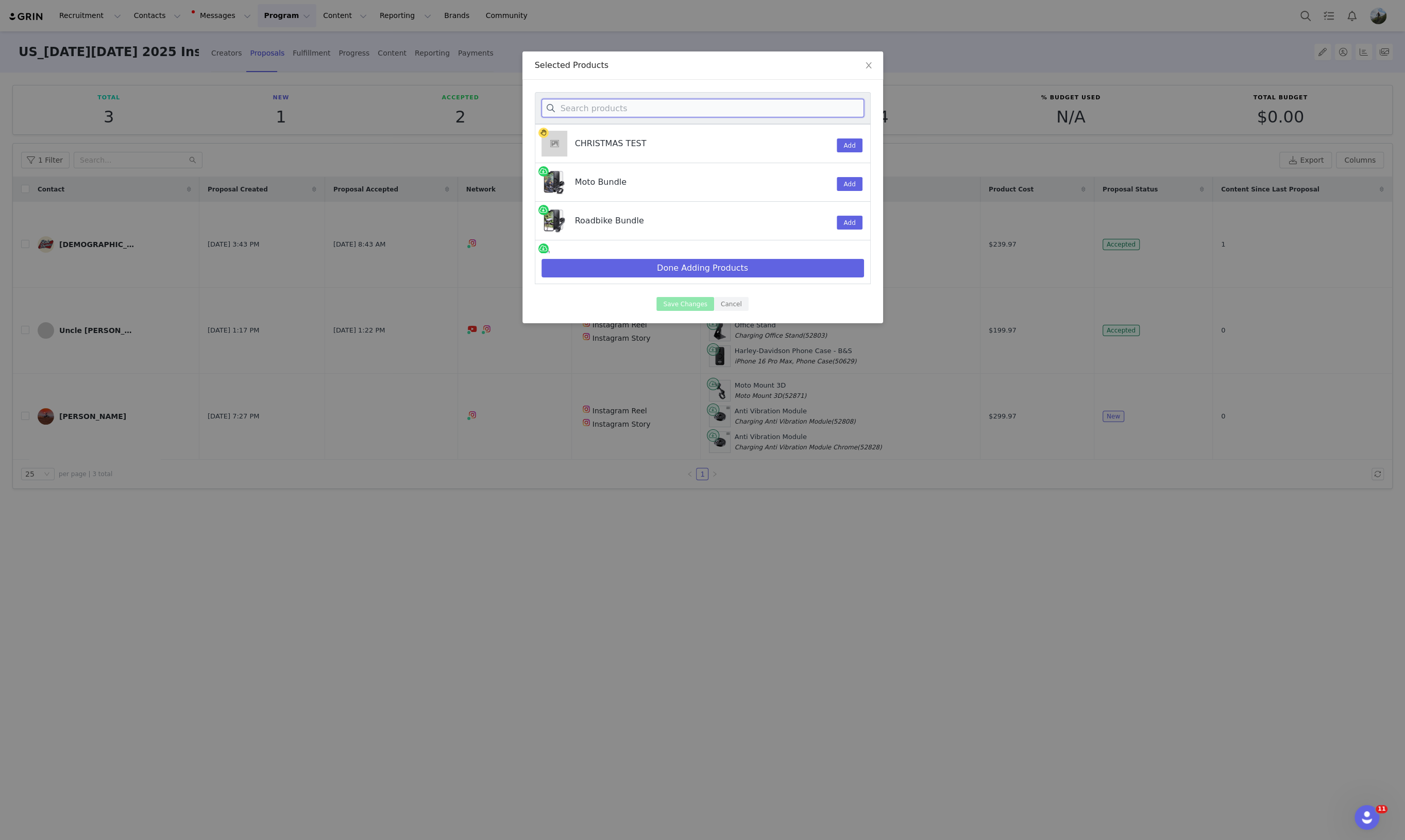
click at [657, 112] on input at bounding box center [702, 107] width 323 height 19
type input "12"
click at [840, 187] on button "Add" at bounding box center [849, 184] width 25 height 14
click at [742, 268] on button "Done Adding Products" at bounding box center [702, 268] width 323 height 19
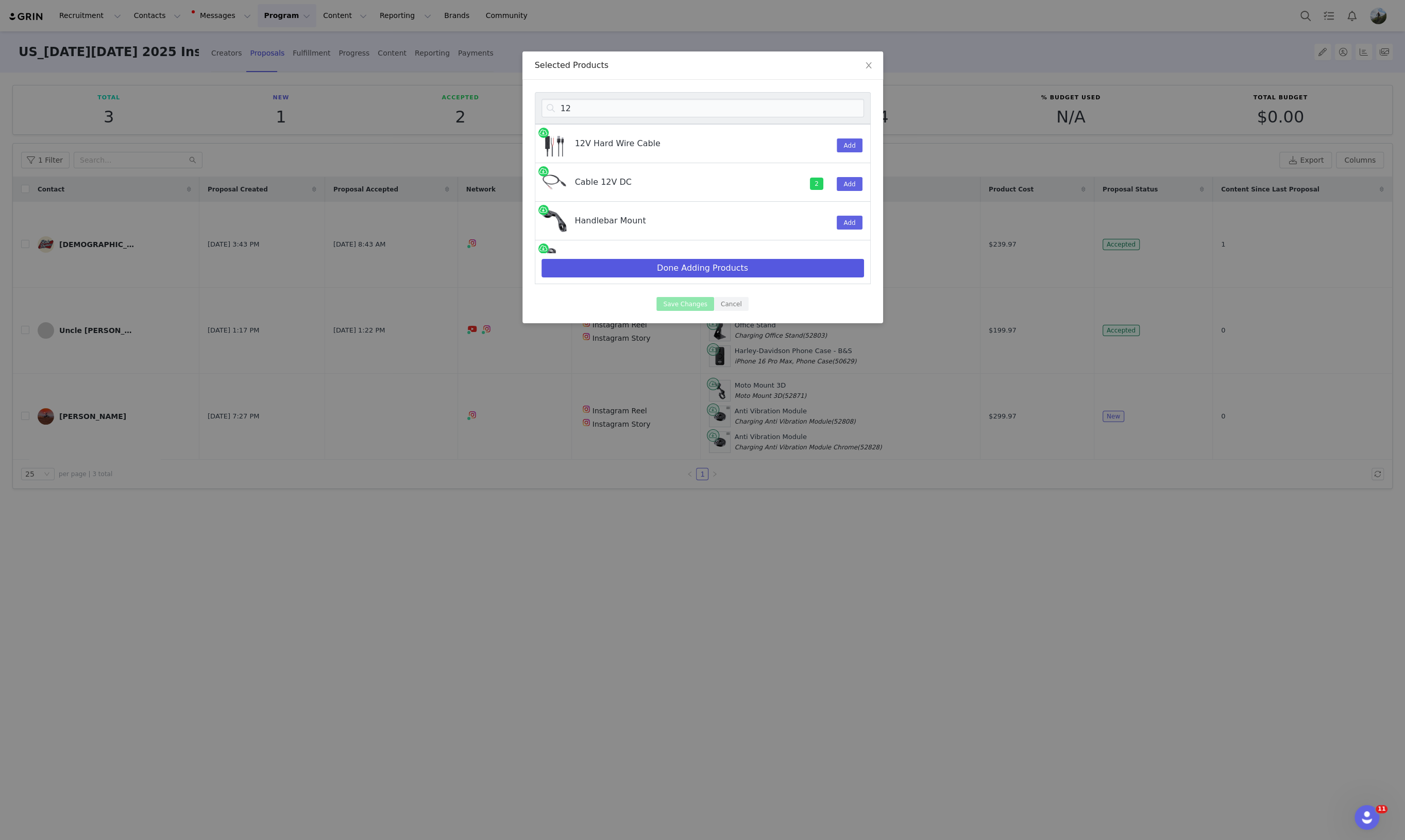
select select "24253615"
select select "24938808"
select select "24938809"
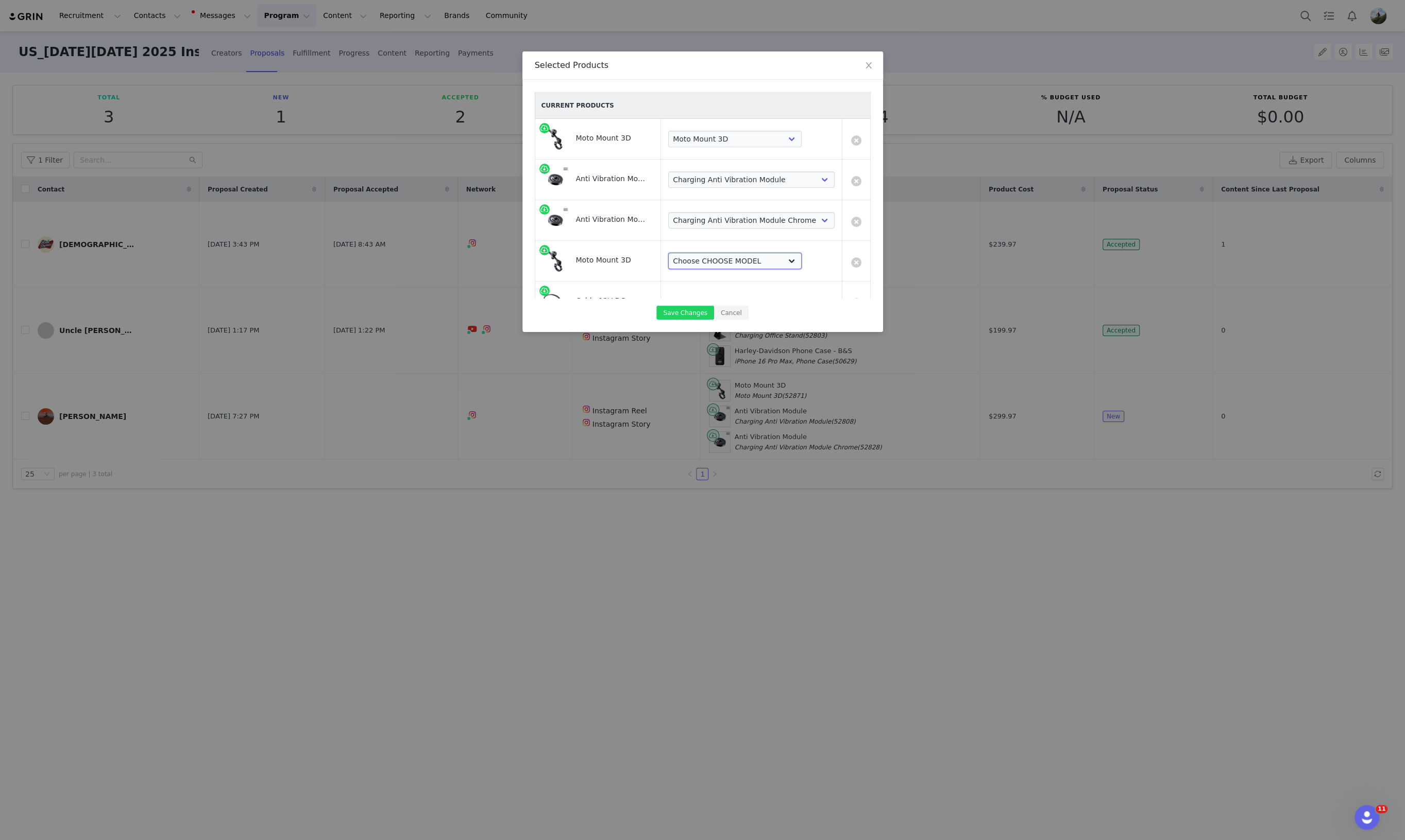
click at [780, 257] on select "Choose CHOOSE MODEL Moto Mount 3D Moto Mount 3D 1 1/2" Moto Mount 3D 1 1/2" Chr…" at bounding box center [735, 261] width 134 height 16
select select "24253615"
click at [668, 253] on select "Choose CHOOSE MODEL Moto Mount 3D Moto Mount 3D 1 1/2" Moto Mount 3D 1 1/2" Chr…" at bounding box center [735, 261] width 134 height 16
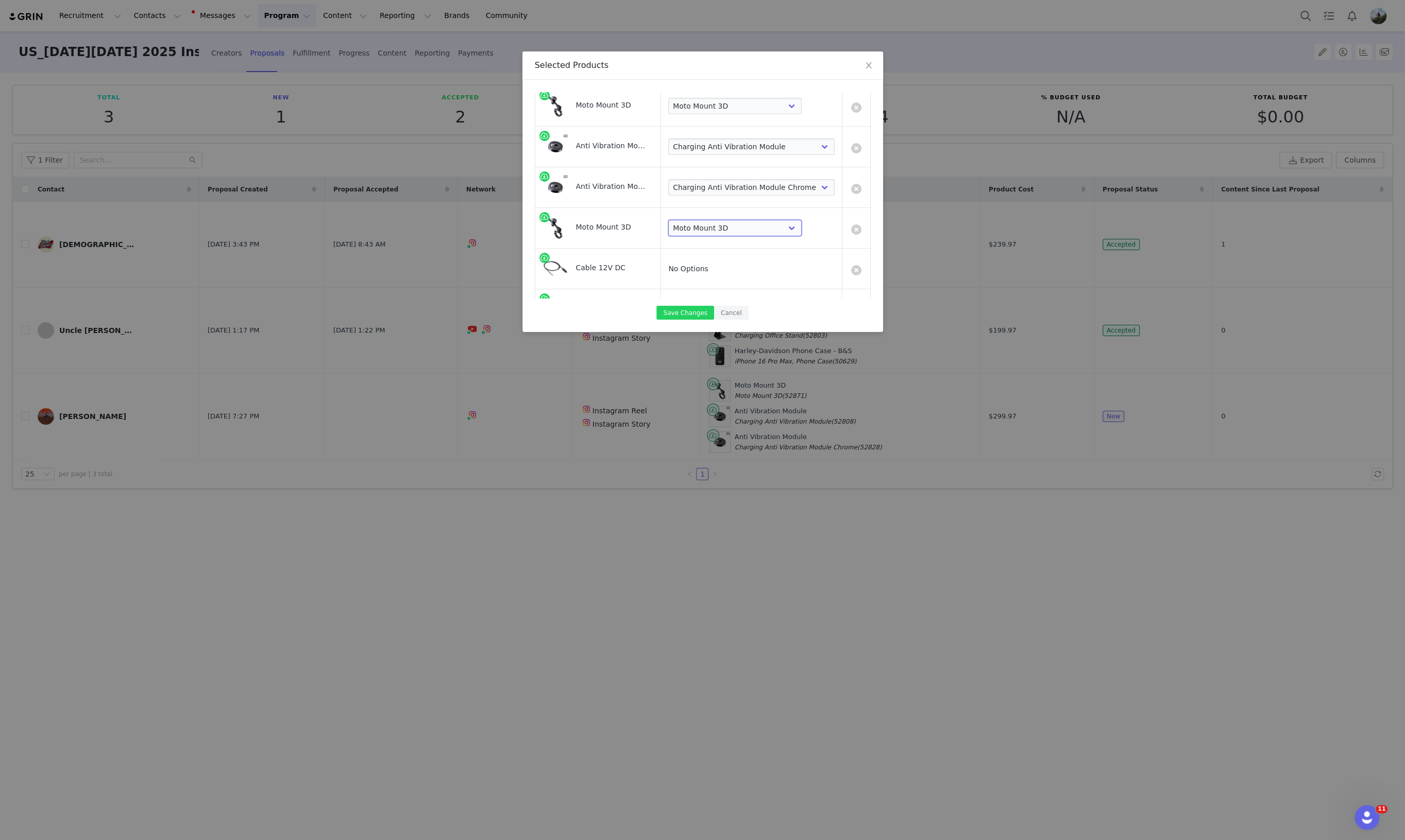
scroll to position [98, 0]
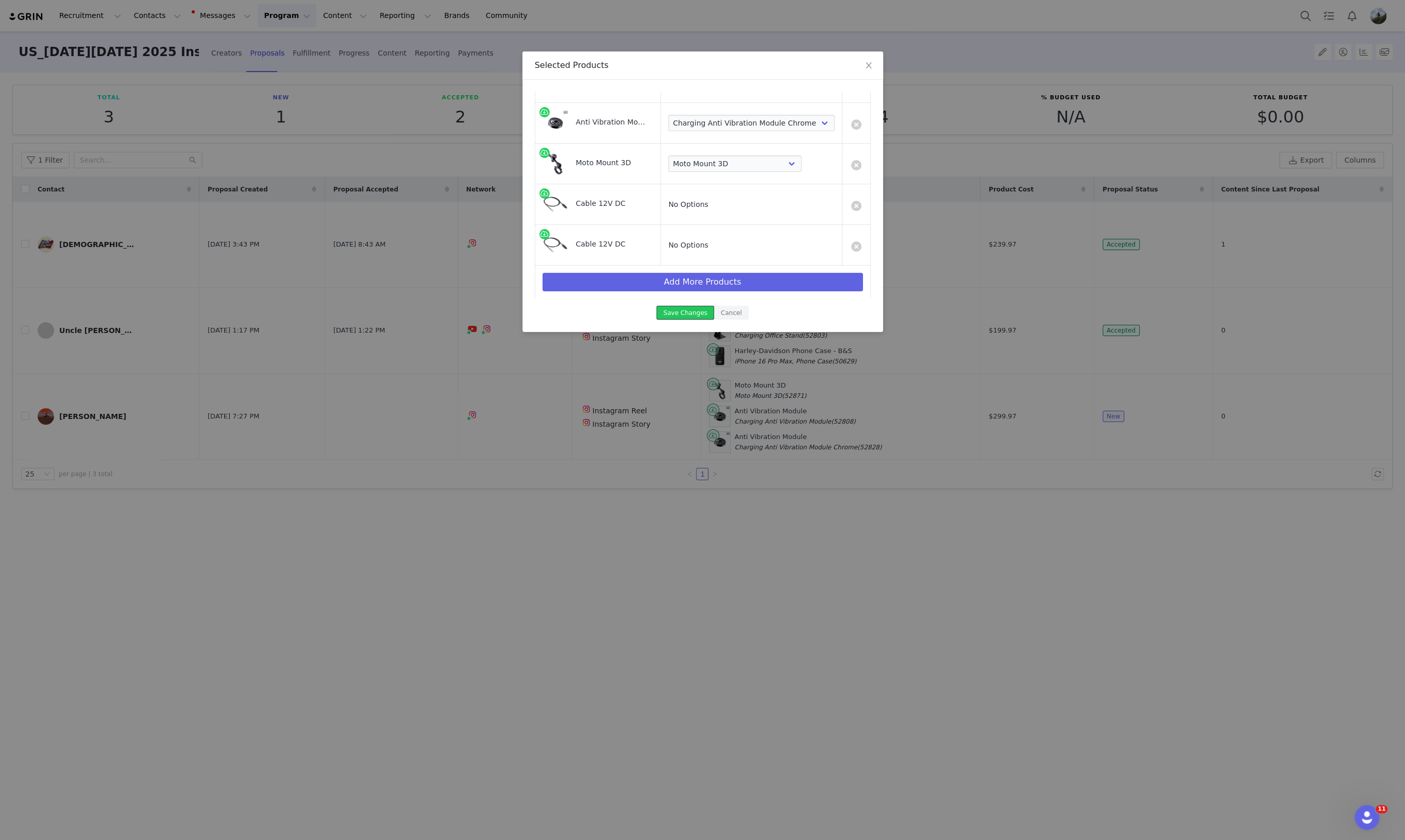
click at [683, 314] on button "Save Changes" at bounding box center [685, 313] width 57 height 14
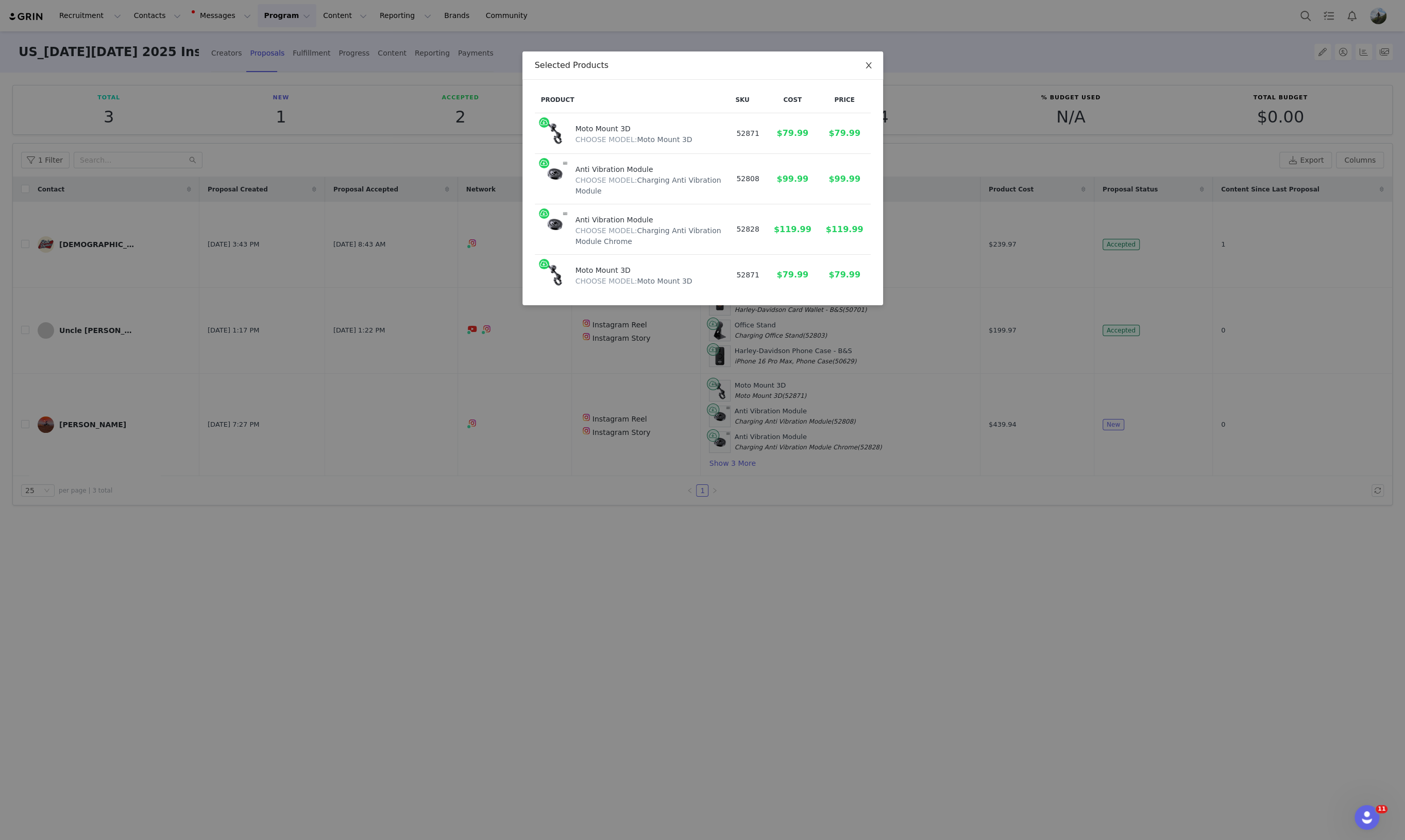
click at [870, 66] on icon "icon: close" at bounding box center [868, 64] width 8 height 8
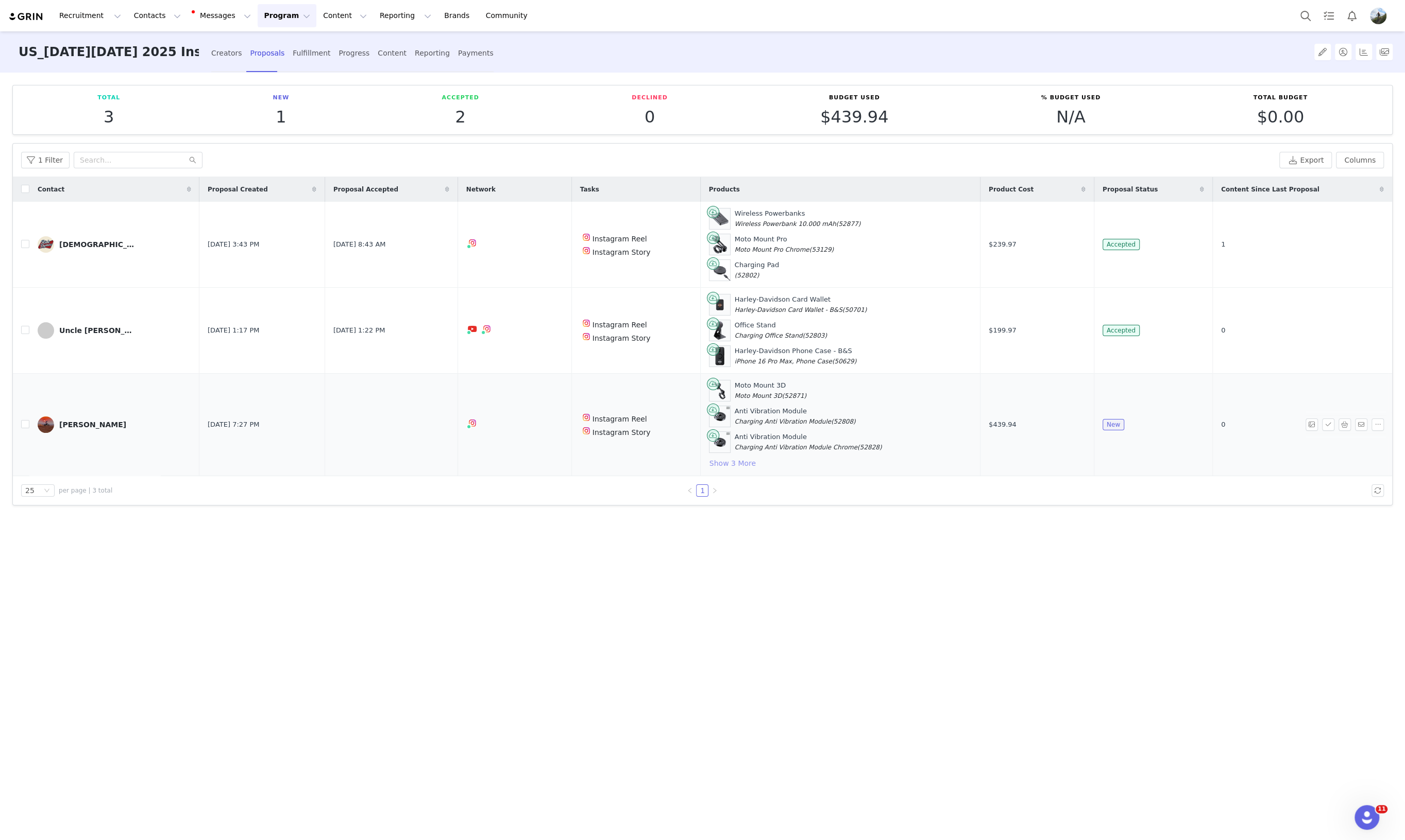
click at [739, 460] on button "Show 3 More" at bounding box center [732, 463] width 47 height 13
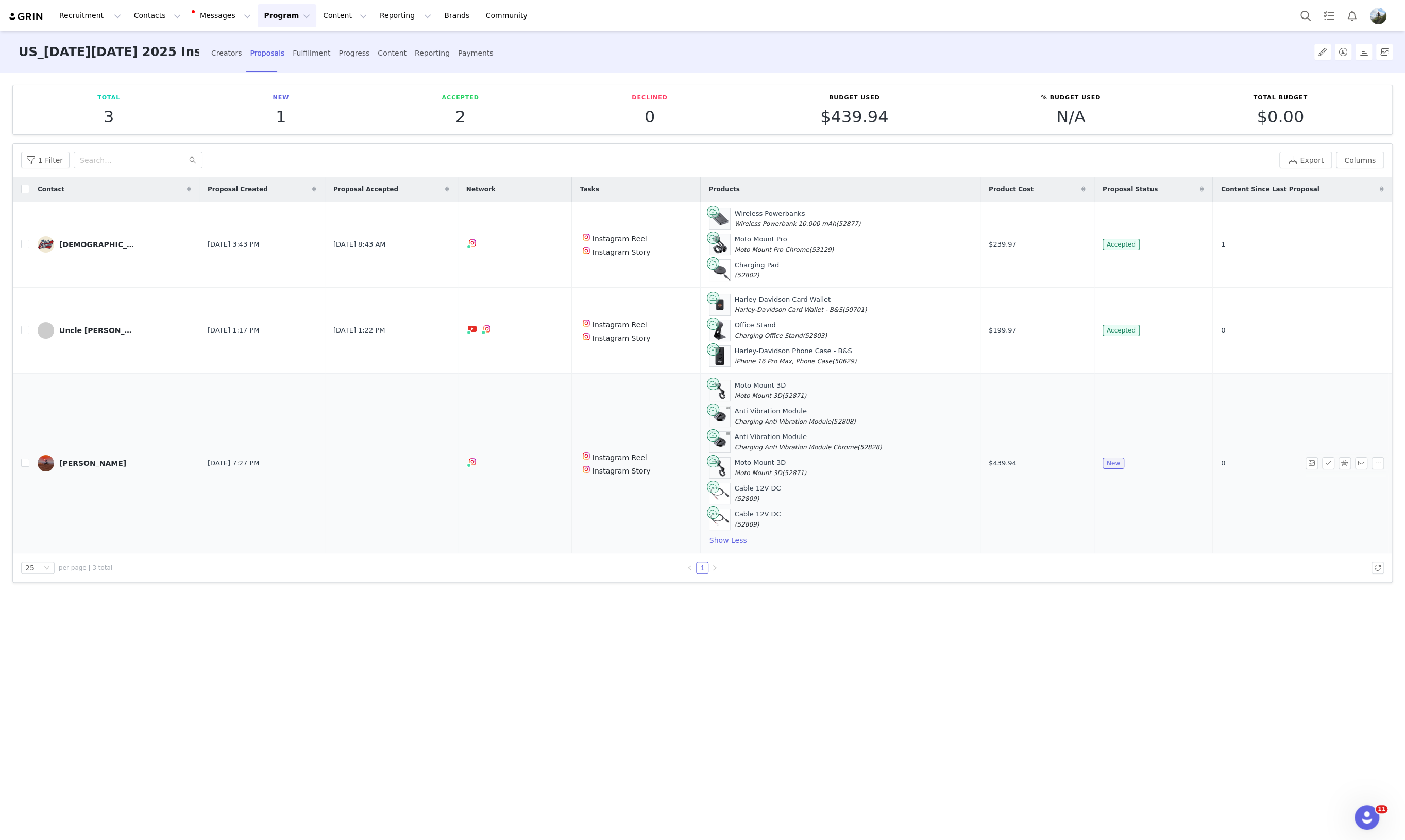
click at [73, 466] on link "Matias Hardy" at bounding box center [114, 463] width 153 height 16
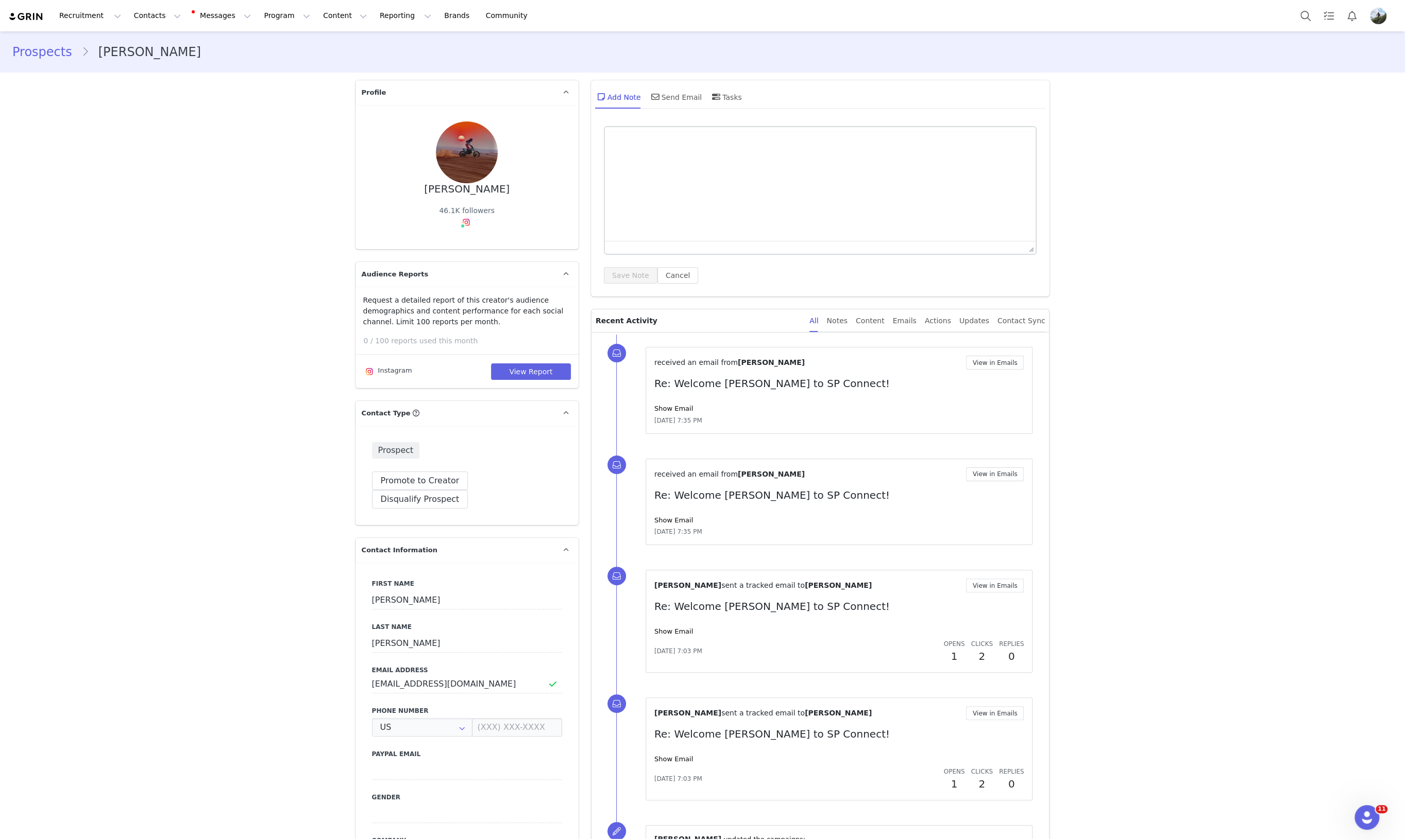
type input "+1 ([GEOGRAPHIC_DATA])"
click at [460, 243] on link "@matiashardy" at bounding box center [470, 244] width 53 height 8
click at [989, 364] on button "View in Emails" at bounding box center [995, 363] width 58 height 14
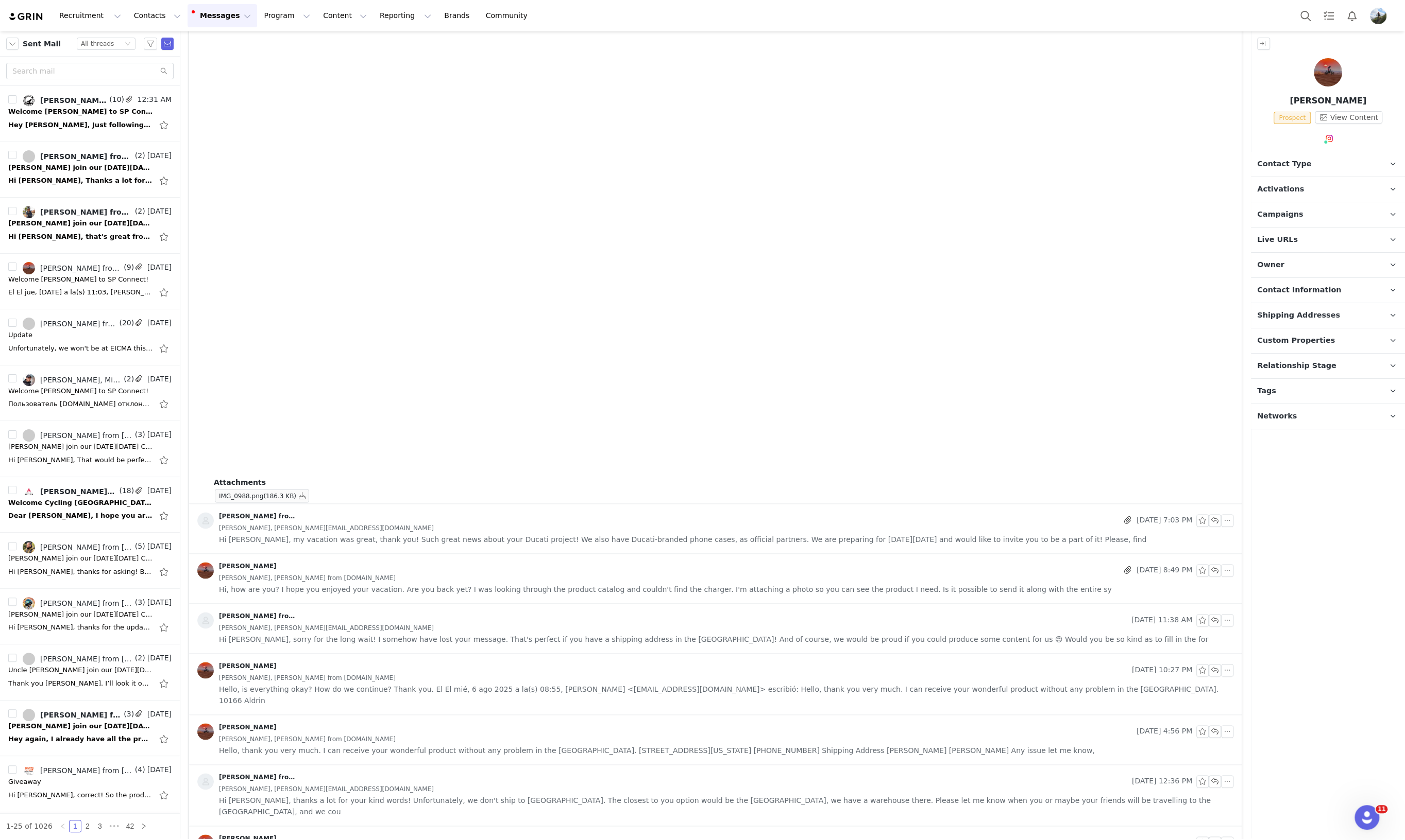
scroll to position [1282, 0]
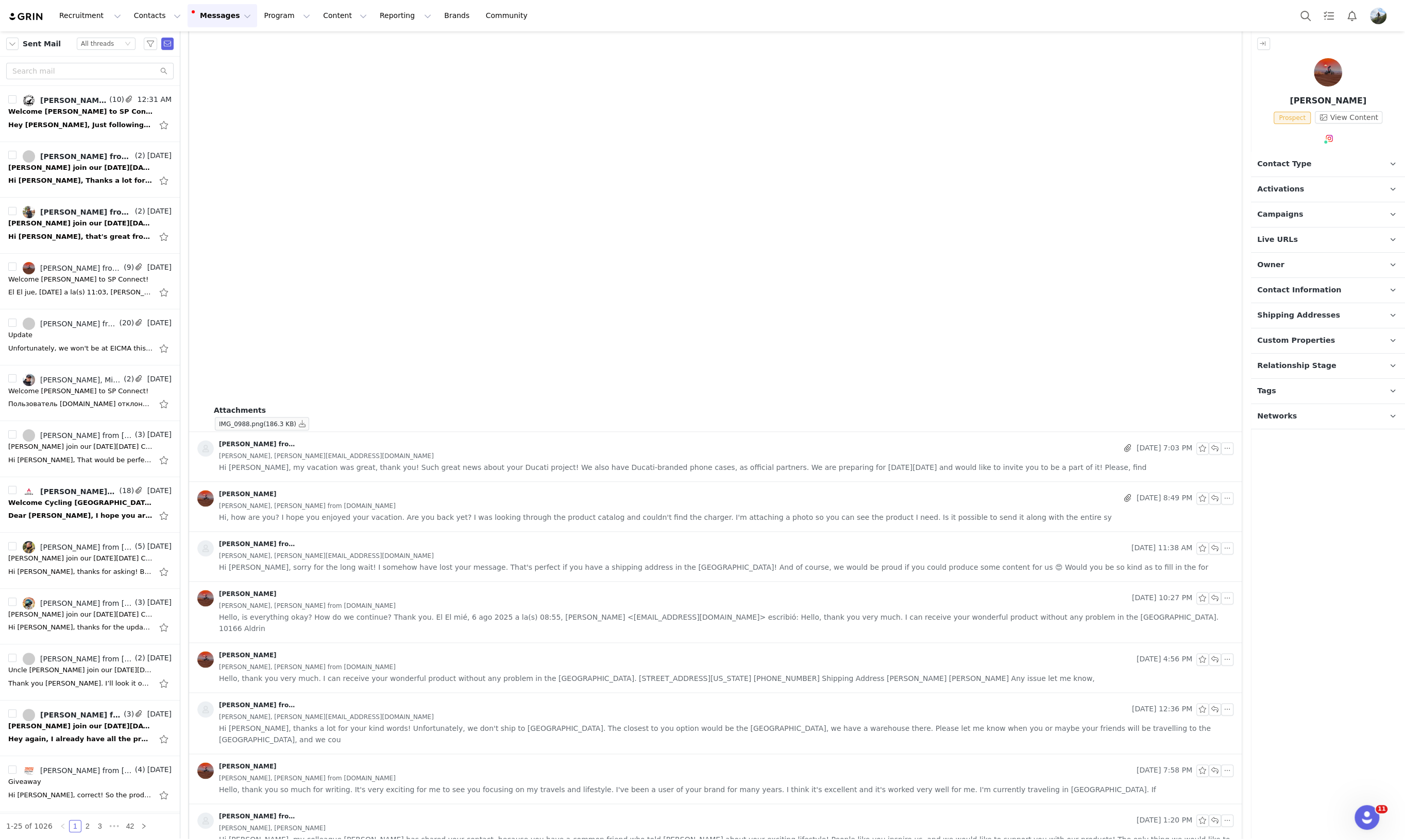
click at [384, 784] on span "Hello, thank you so much for writing. It's very exciting for me to see you focu…" at bounding box center [687, 789] width 937 height 12
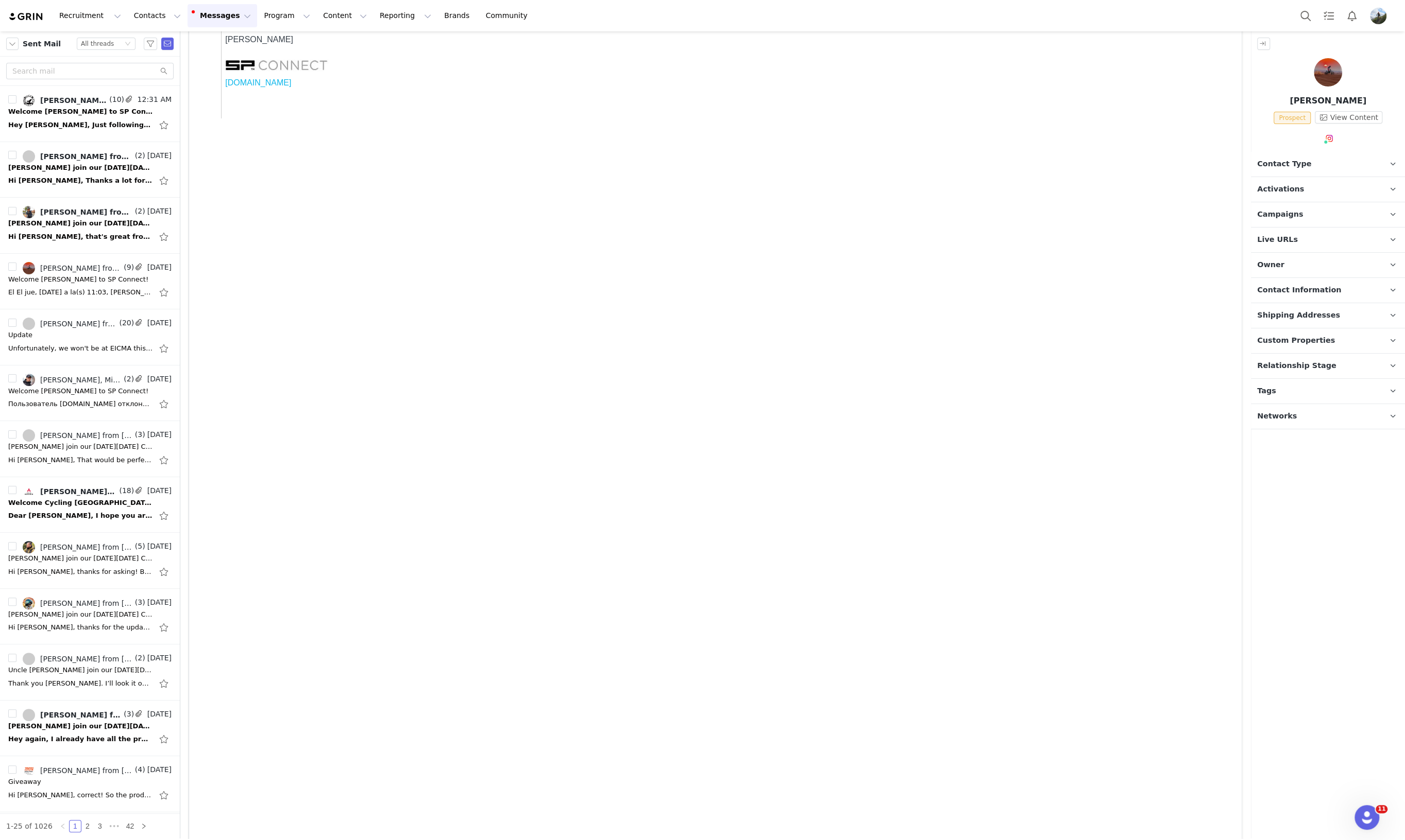
scroll to position [0, 0]
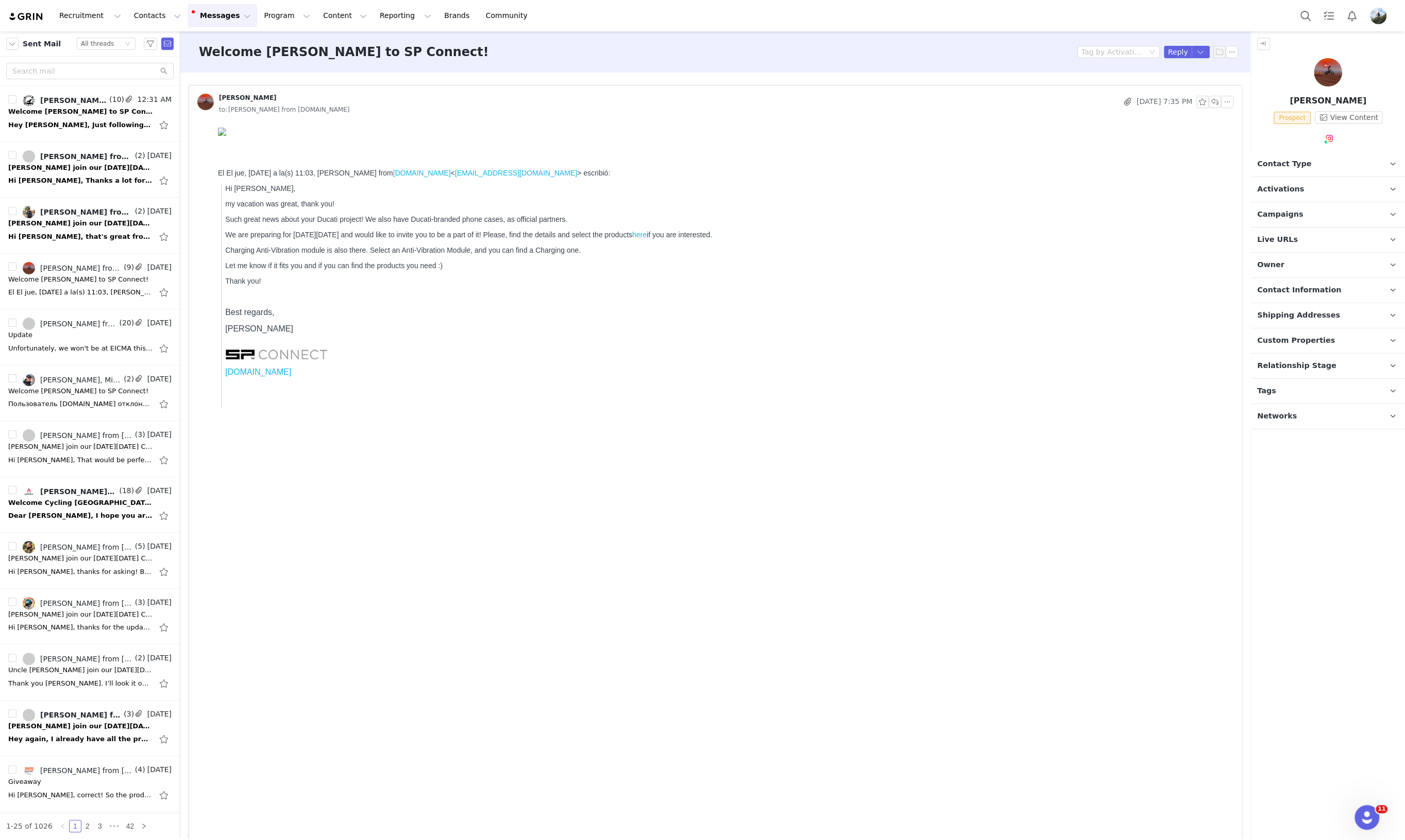
click at [1280, 212] on span "Campaigns" at bounding box center [1280, 214] width 46 height 12
click at [1340, 243] on span "US_Black Friday 2025 Instagram Campaign" at bounding box center [1319, 244] width 108 height 13
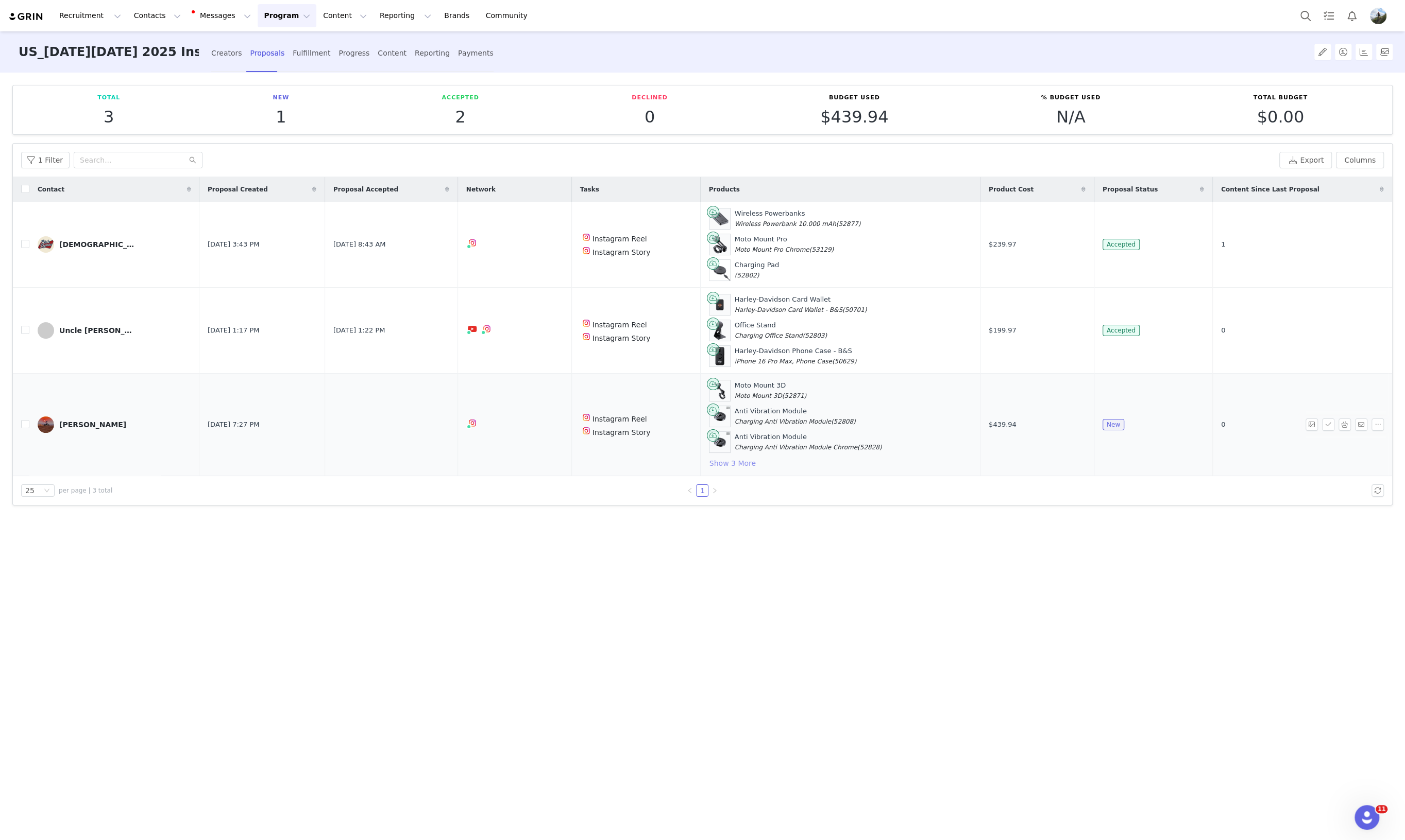
click at [719, 466] on button "Show 3 More" at bounding box center [732, 463] width 47 height 13
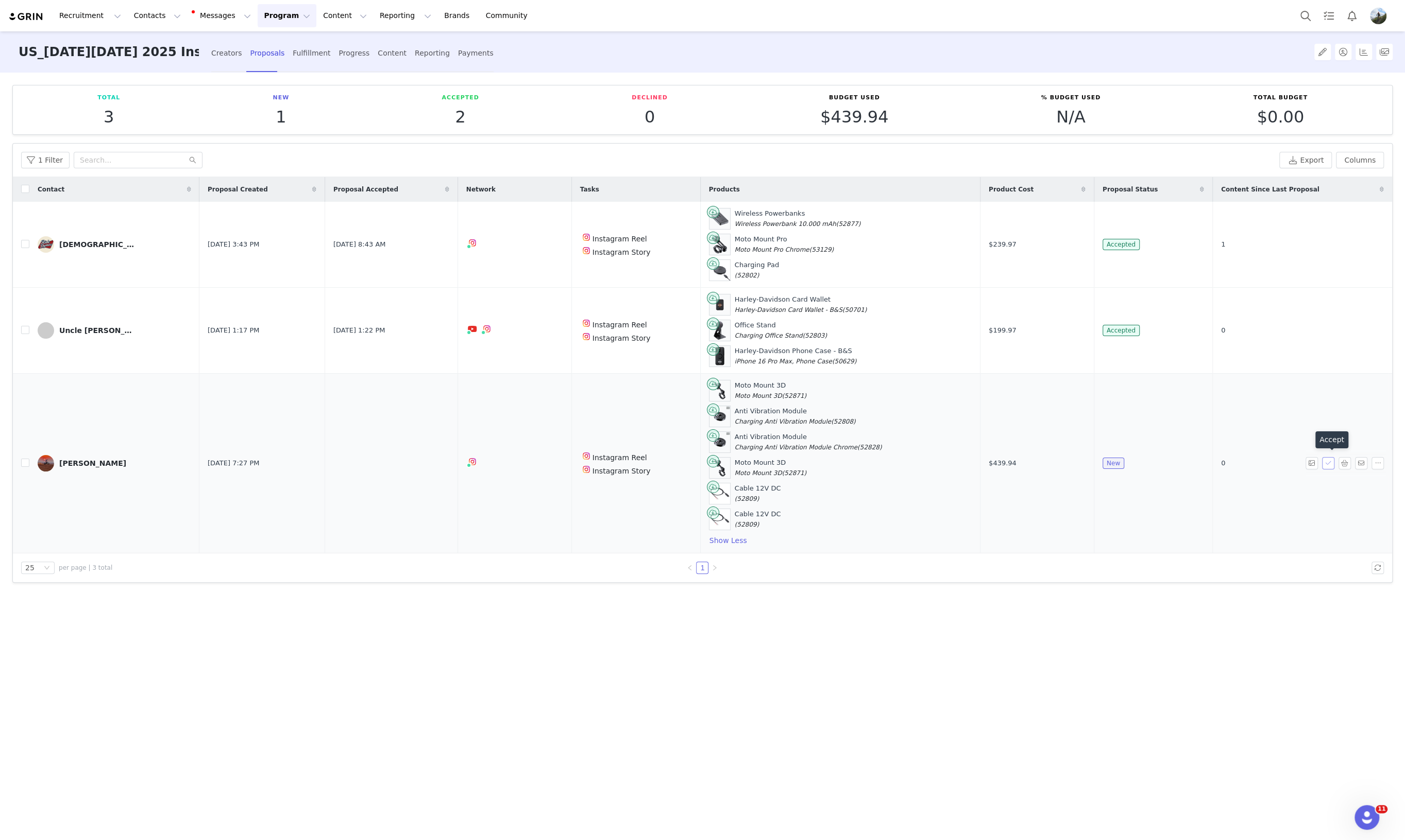
click at [1329, 460] on button "button" at bounding box center [1328, 463] width 13 height 13
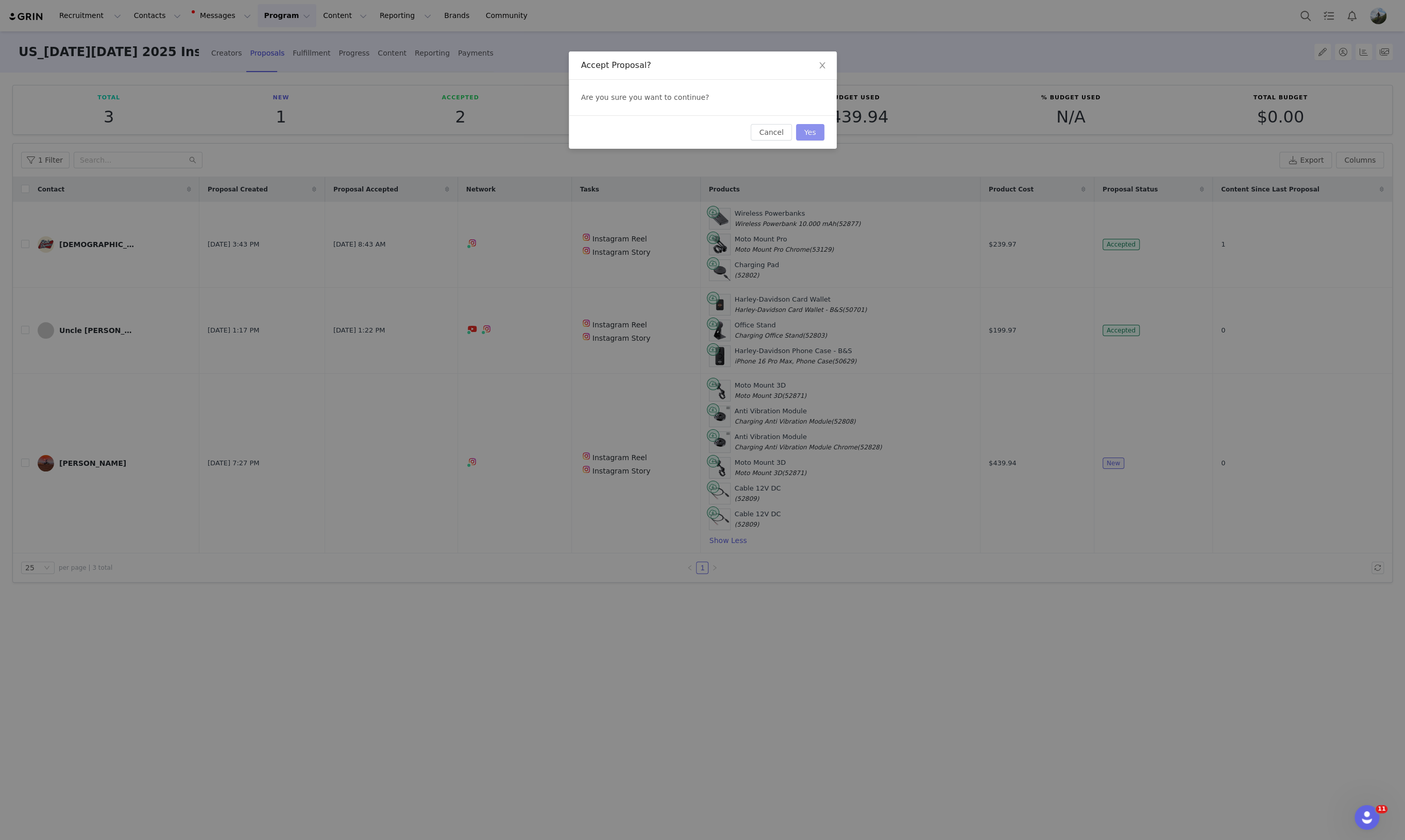
click at [813, 134] on button "Yes" at bounding box center [810, 133] width 29 height 16
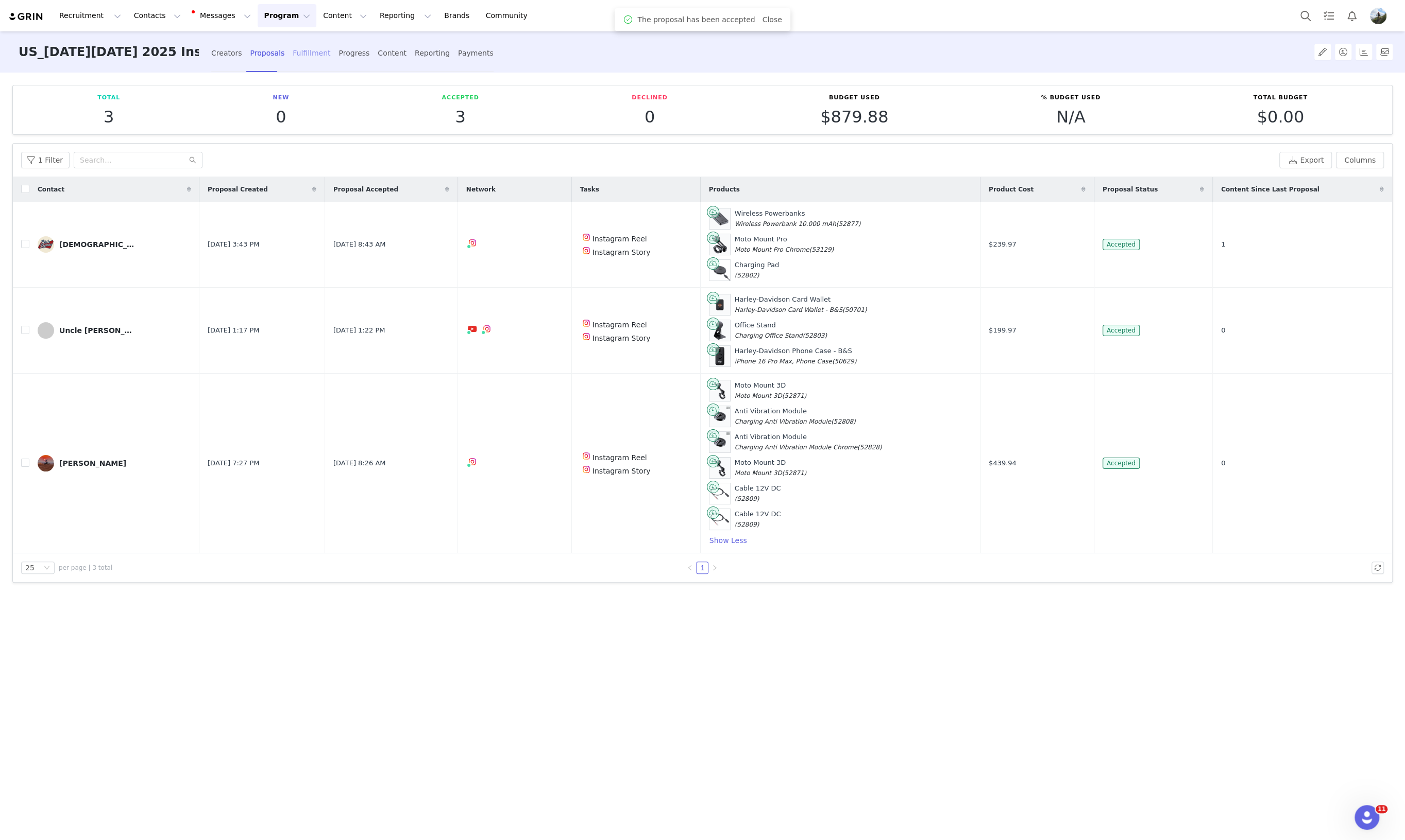
click at [304, 49] on div "Fulfillment" at bounding box center [312, 53] width 38 height 27
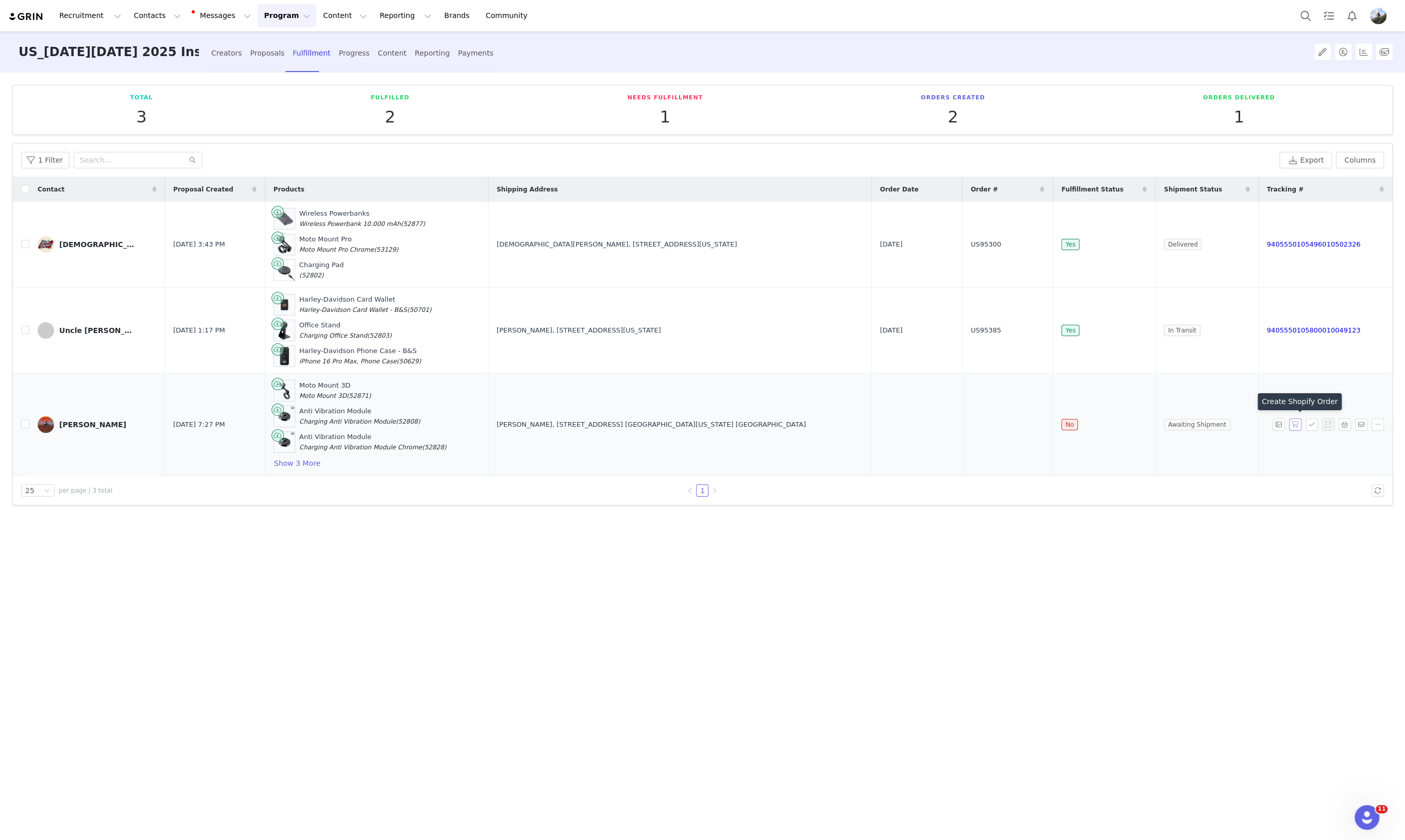
click at [1292, 426] on button "button" at bounding box center [1295, 424] width 13 height 13
click at [600, 636] on div "Total 3 Fulfilled 2 Needs Fulfillment 1 Orders Created 3 Orders Delivered 1 Fil…" at bounding box center [702, 455] width 1405 height 766
click at [272, 12] on button "Program Program" at bounding box center [287, 16] width 59 height 23
click at [203, 16] on button "Messages Messages" at bounding box center [222, 16] width 70 height 23
click at [203, 60] on span "31" at bounding box center [208, 64] width 15 height 10
